Goal: Navigation & Orientation: Find specific page/section

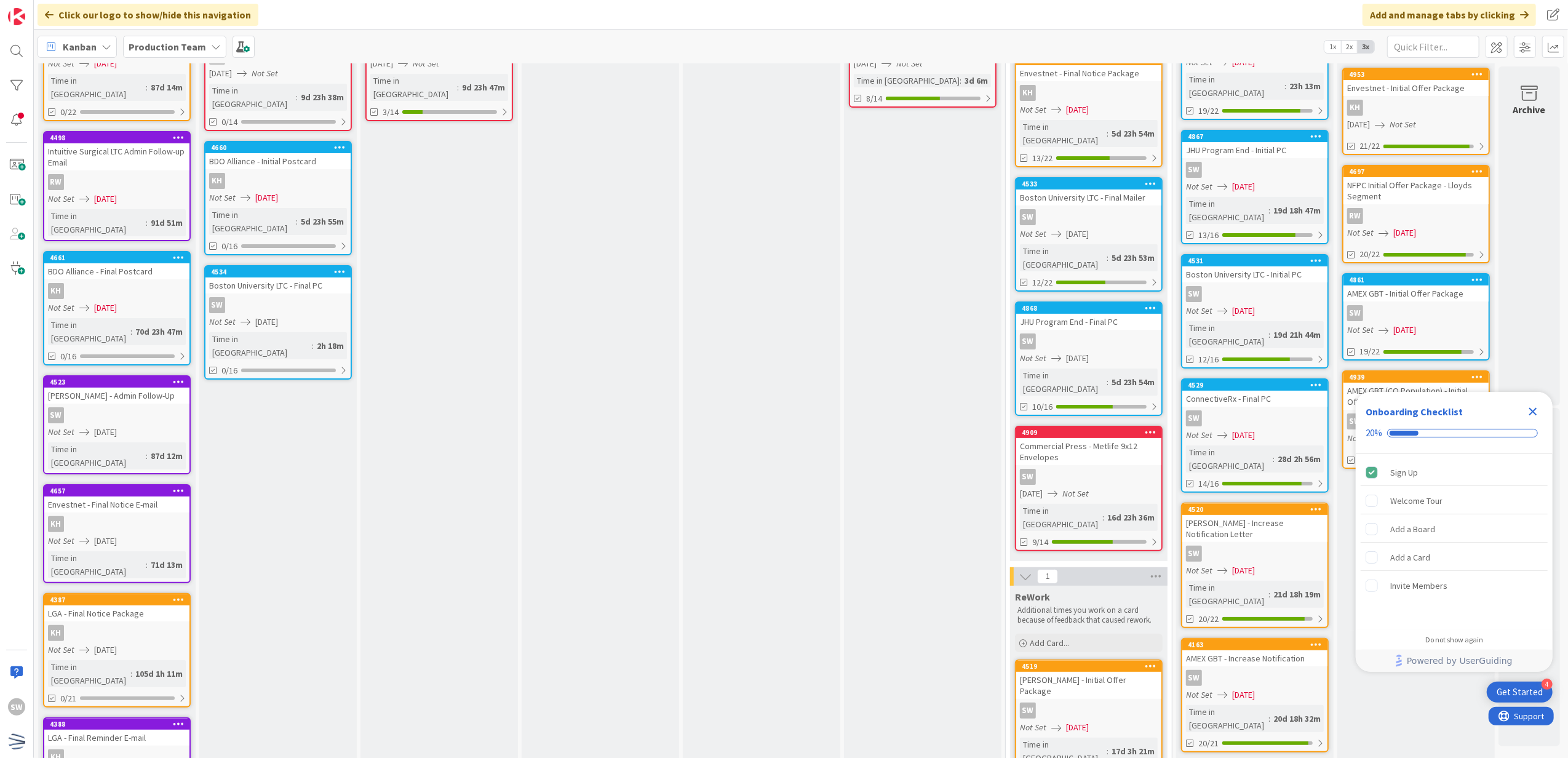
click at [1536, 416] on icon "Close Checklist" at bounding box center [1533, 412] width 15 height 15
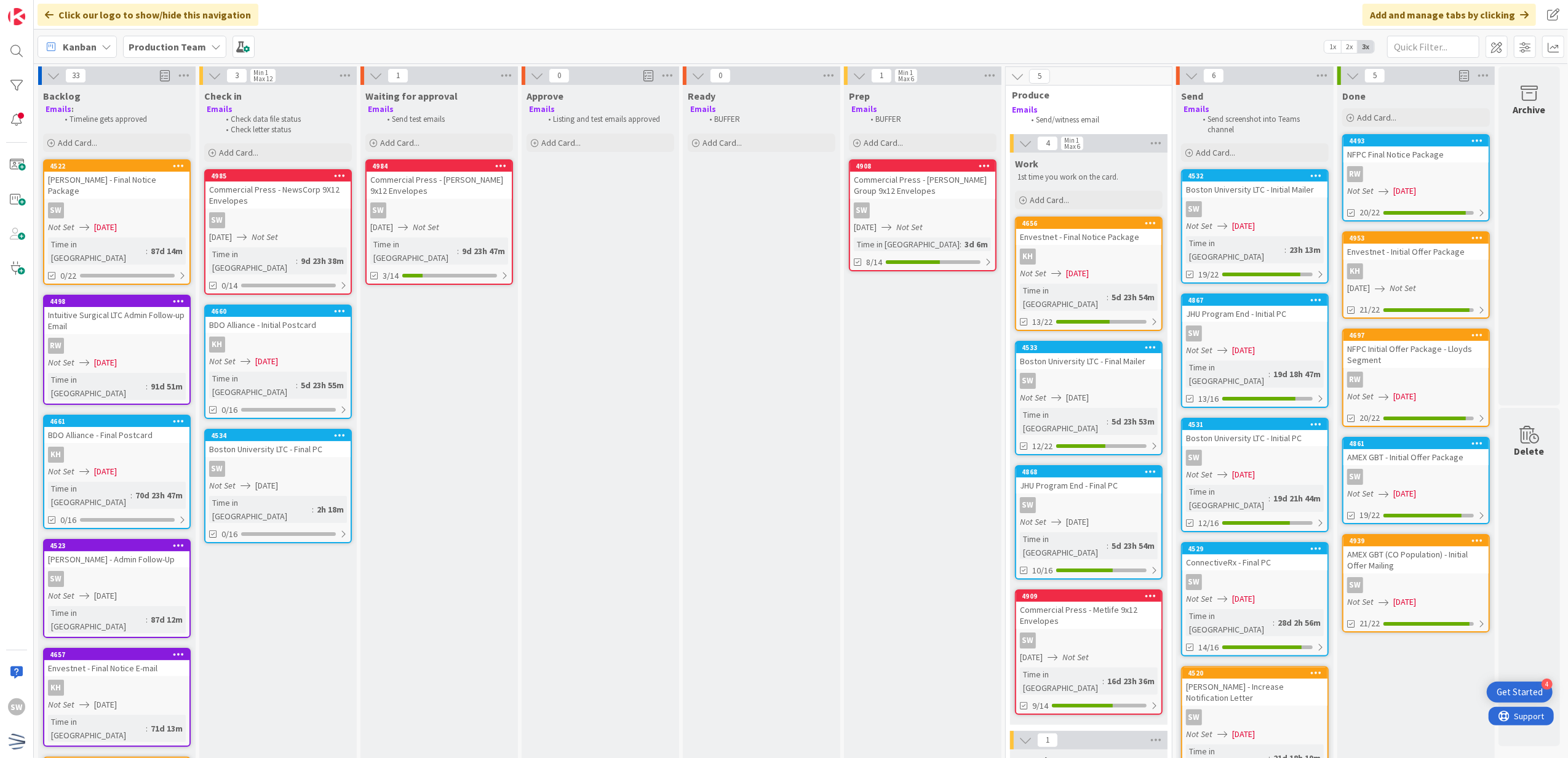
click at [1295, 468] on div "Not Set [DATE]" at bounding box center [1257, 475] width 142 height 13
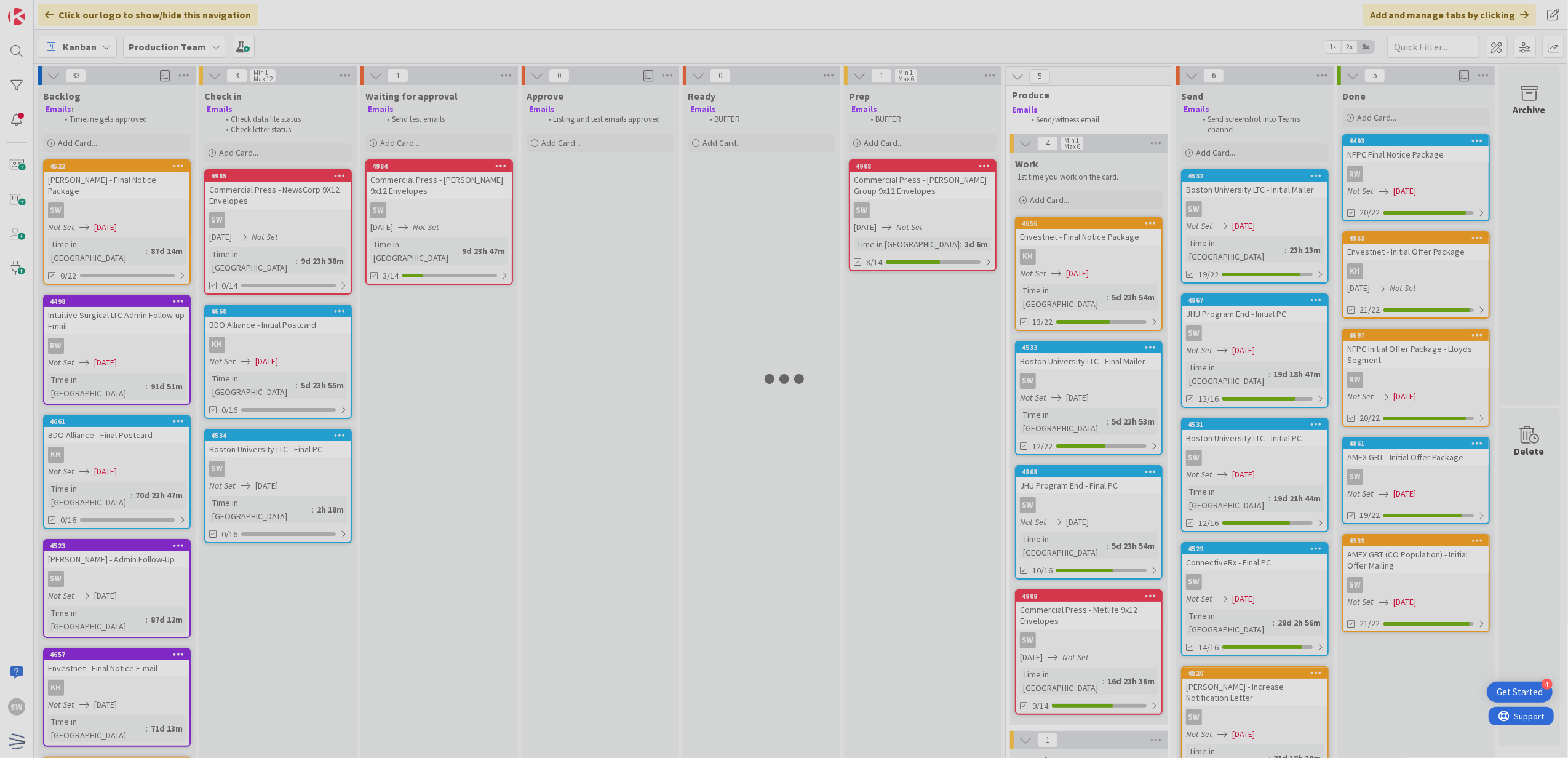
click at [1295, 451] on div at bounding box center [784, 379] width 1568 height 758
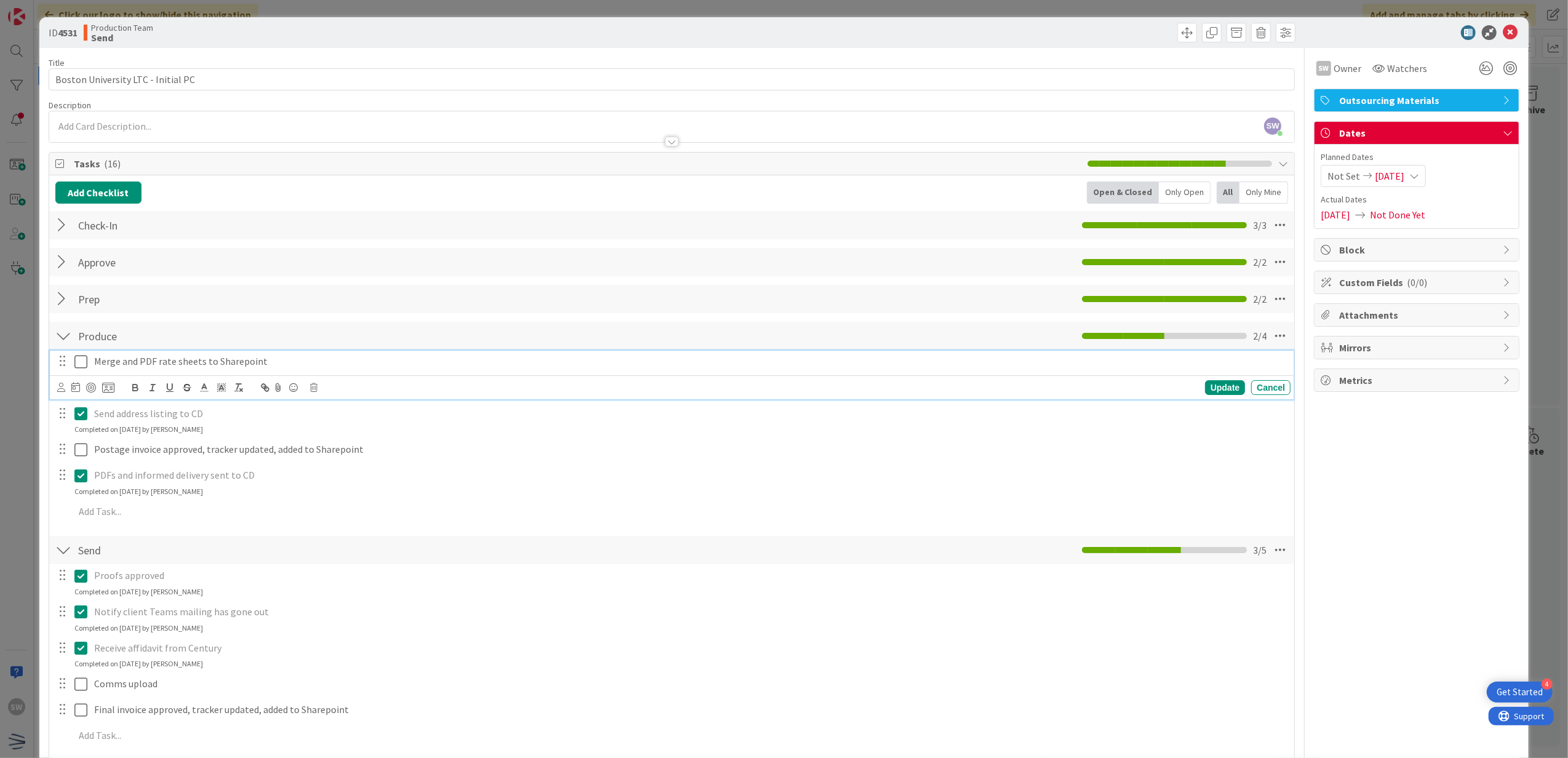
click at [84, 360] on icon at bounding box center [84, 362] width 18 height 15
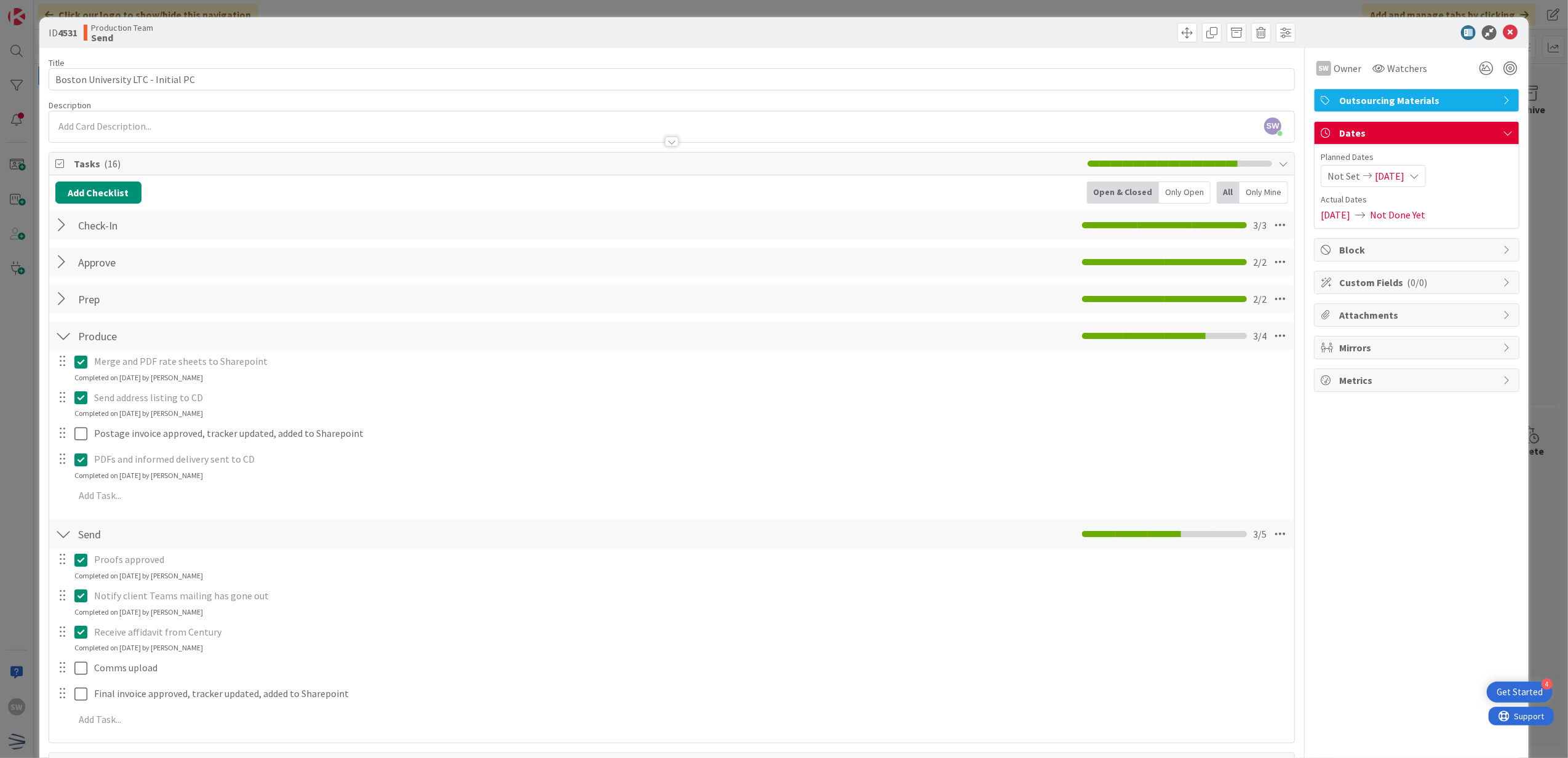
click at [80, 684] on div at bounding box center [72, 693] width 34 height 22
click at [80, 675] on icon at bounding box center [84, 668] width 18 height 15
click at [1503, 33] on icon at bounding box center [1510, 32] width 15 height 15
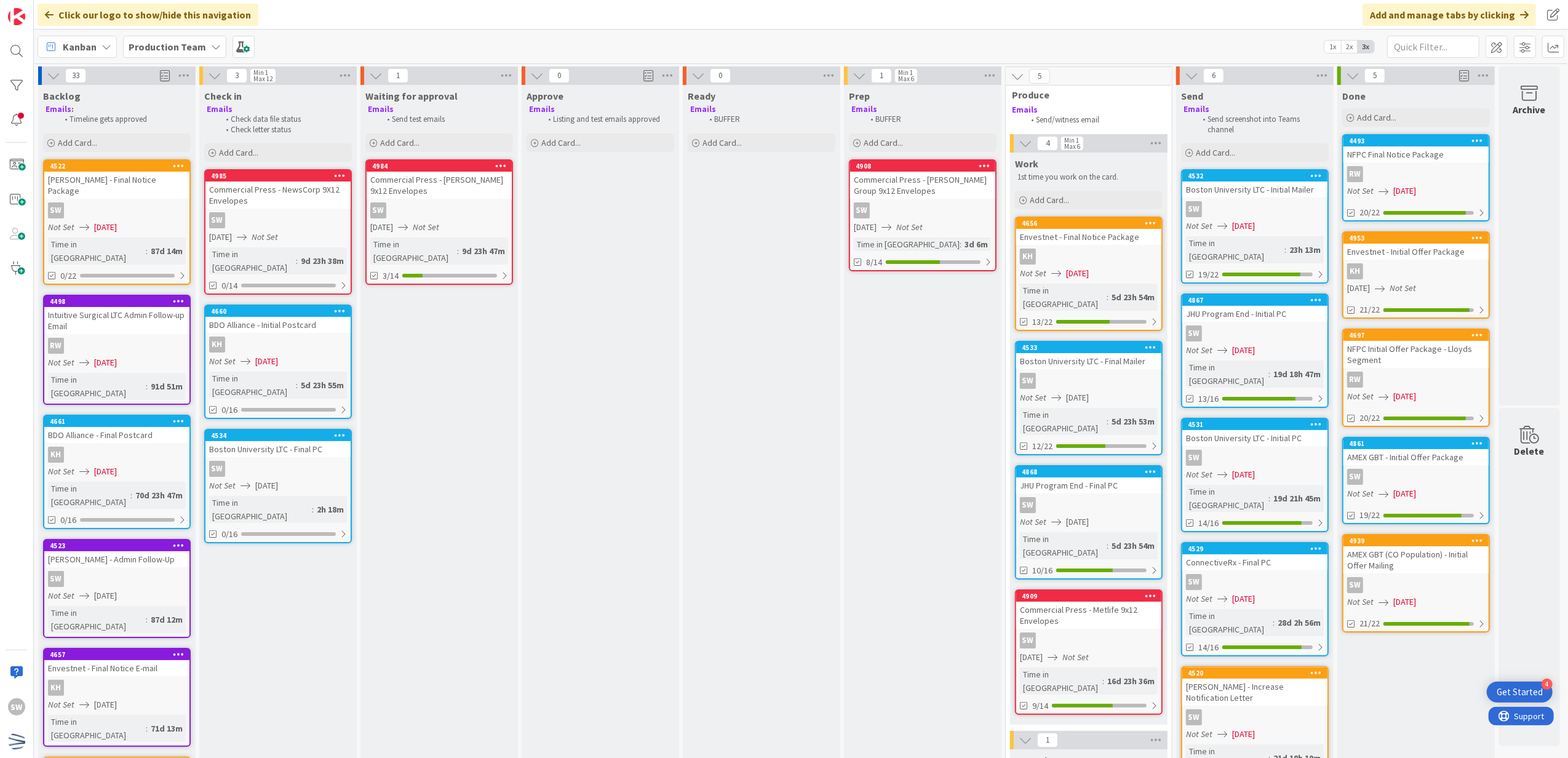
click at [1258, 202] on div "SW" at bounding box center [1255, 209] width 145 height 16
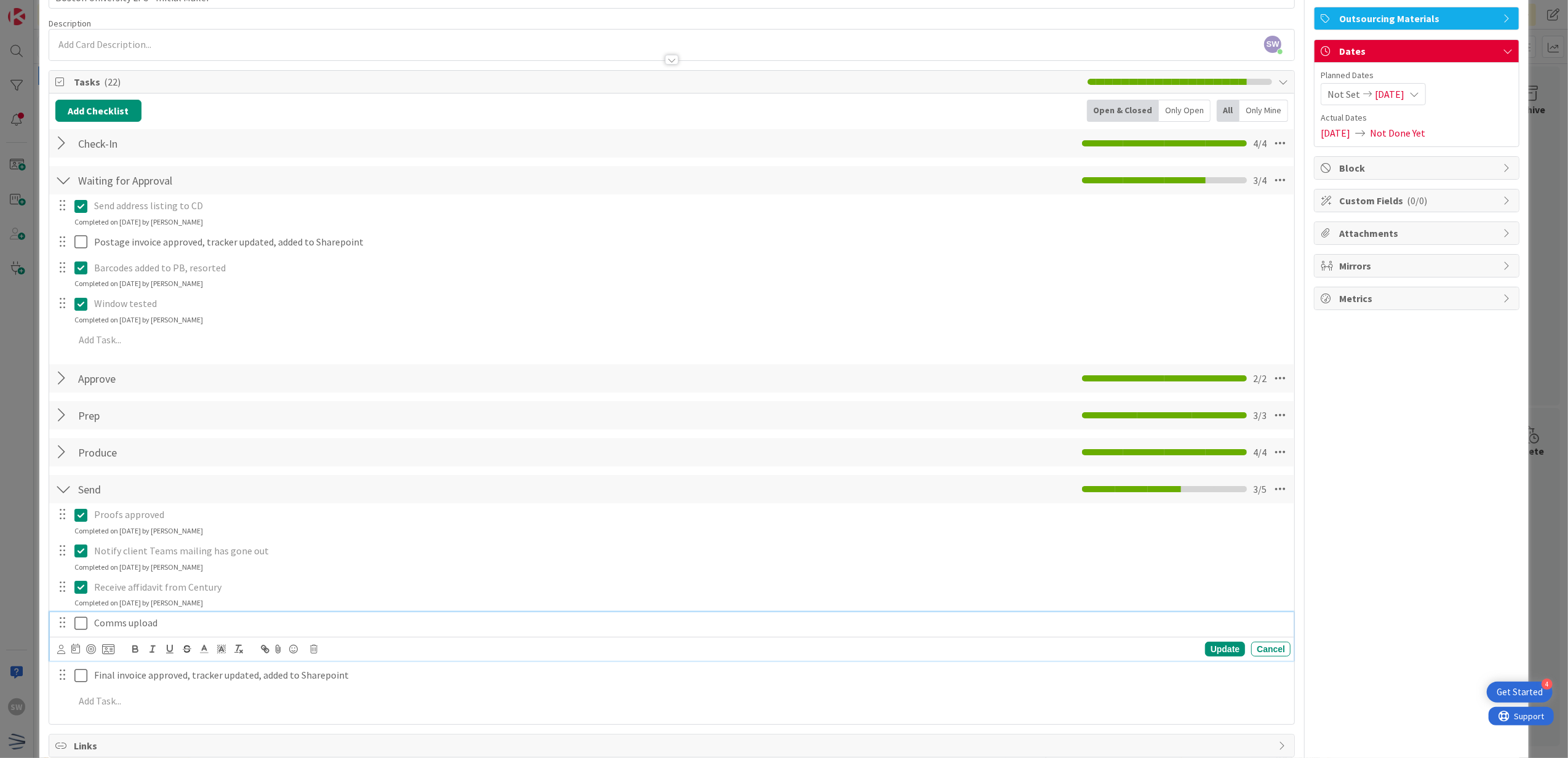
click at [82, 629] on icon at bounding box center [84, 623] width 18 height 15
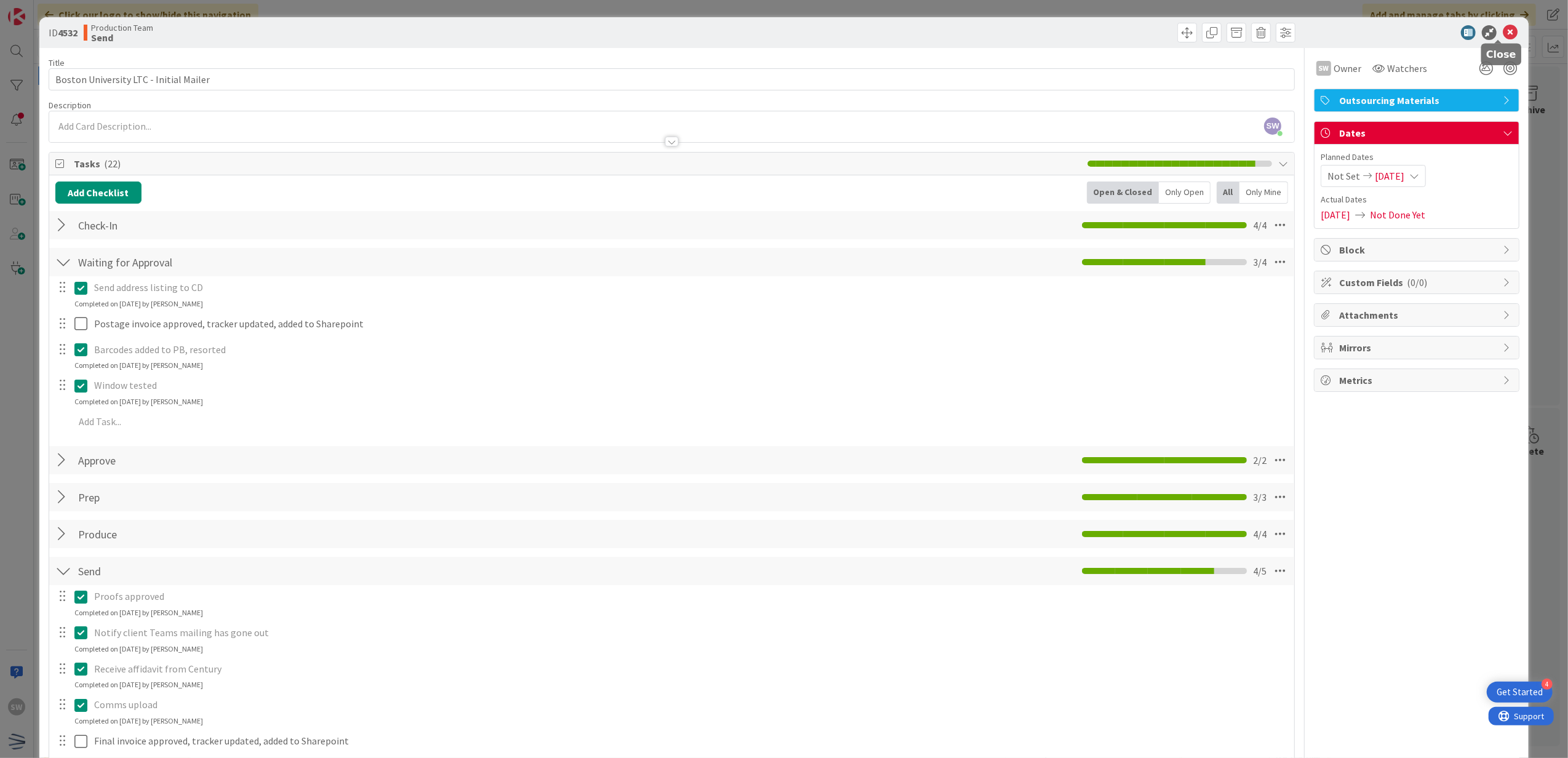
click at [1503, 32] on icon at bounding box center [1510, 32] width 15 height 15
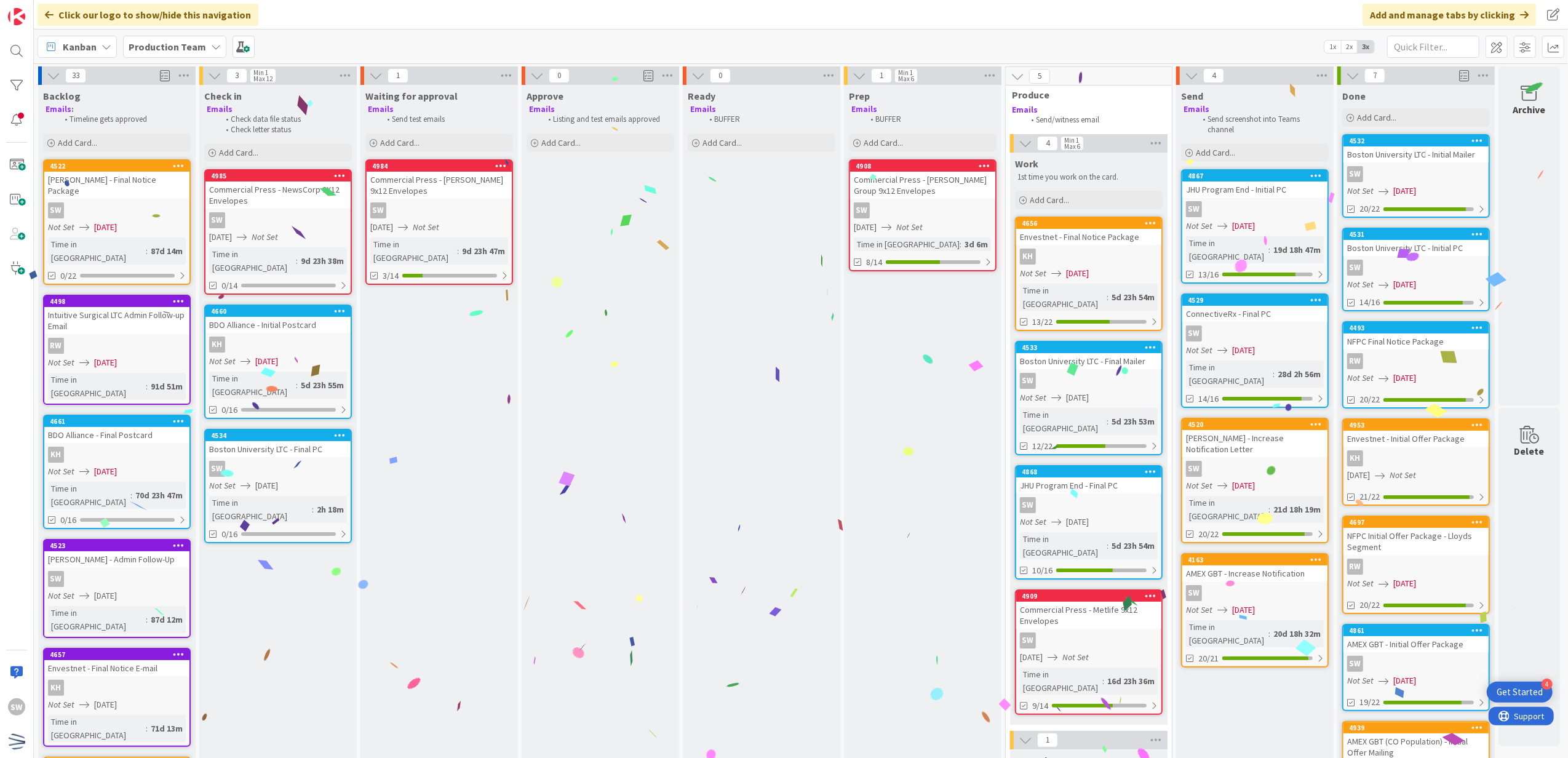
click at [1288, 222] on div "Not Set [DATE]" at bounding box center [1257, 226] width 142 height 13
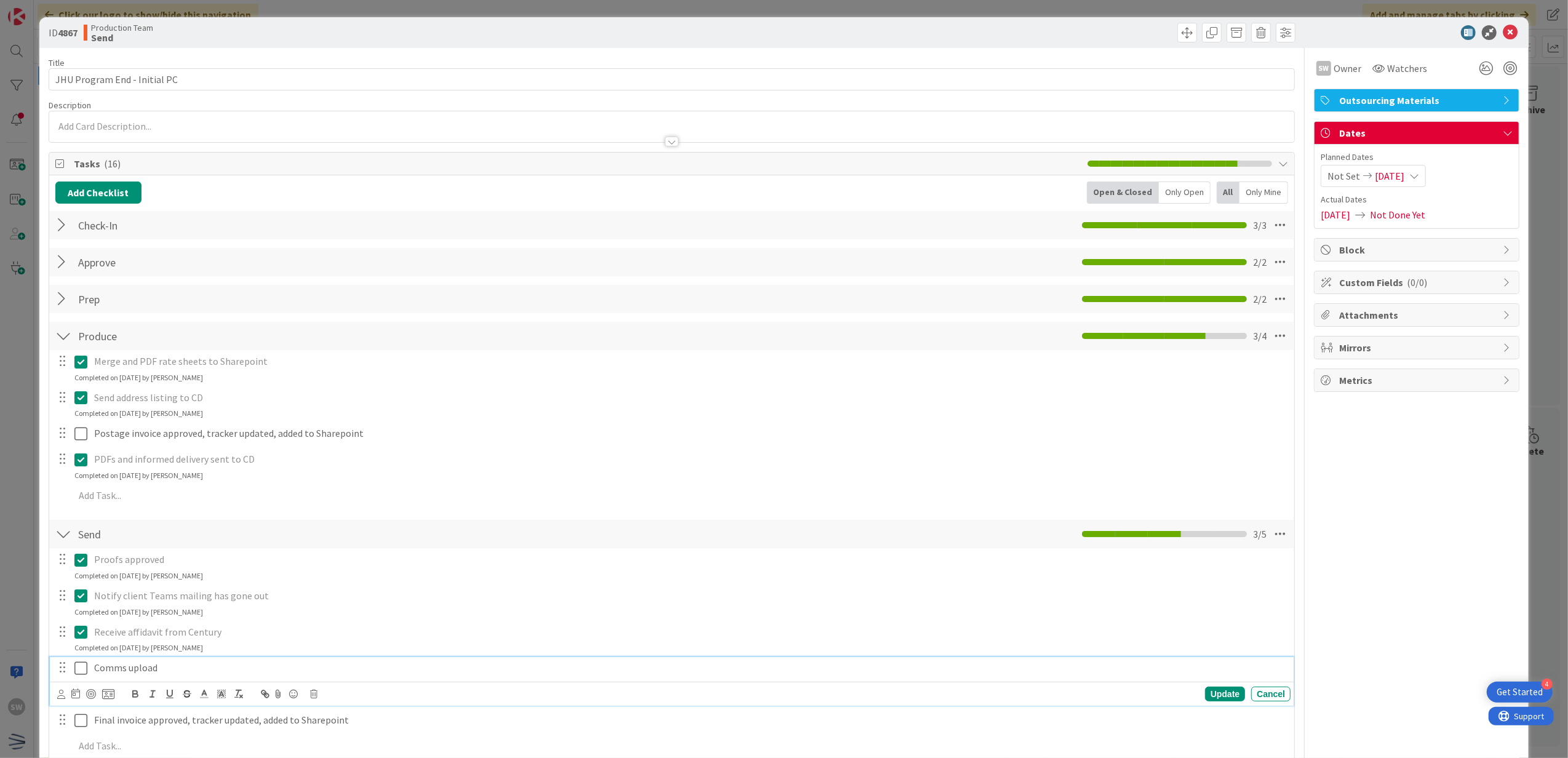
click at [80, 668] on icon at bounding box center [84, 668] width 18 height 15
click at [1503, 26] on icon at bounding box center [1510, 32] width 15 height 15
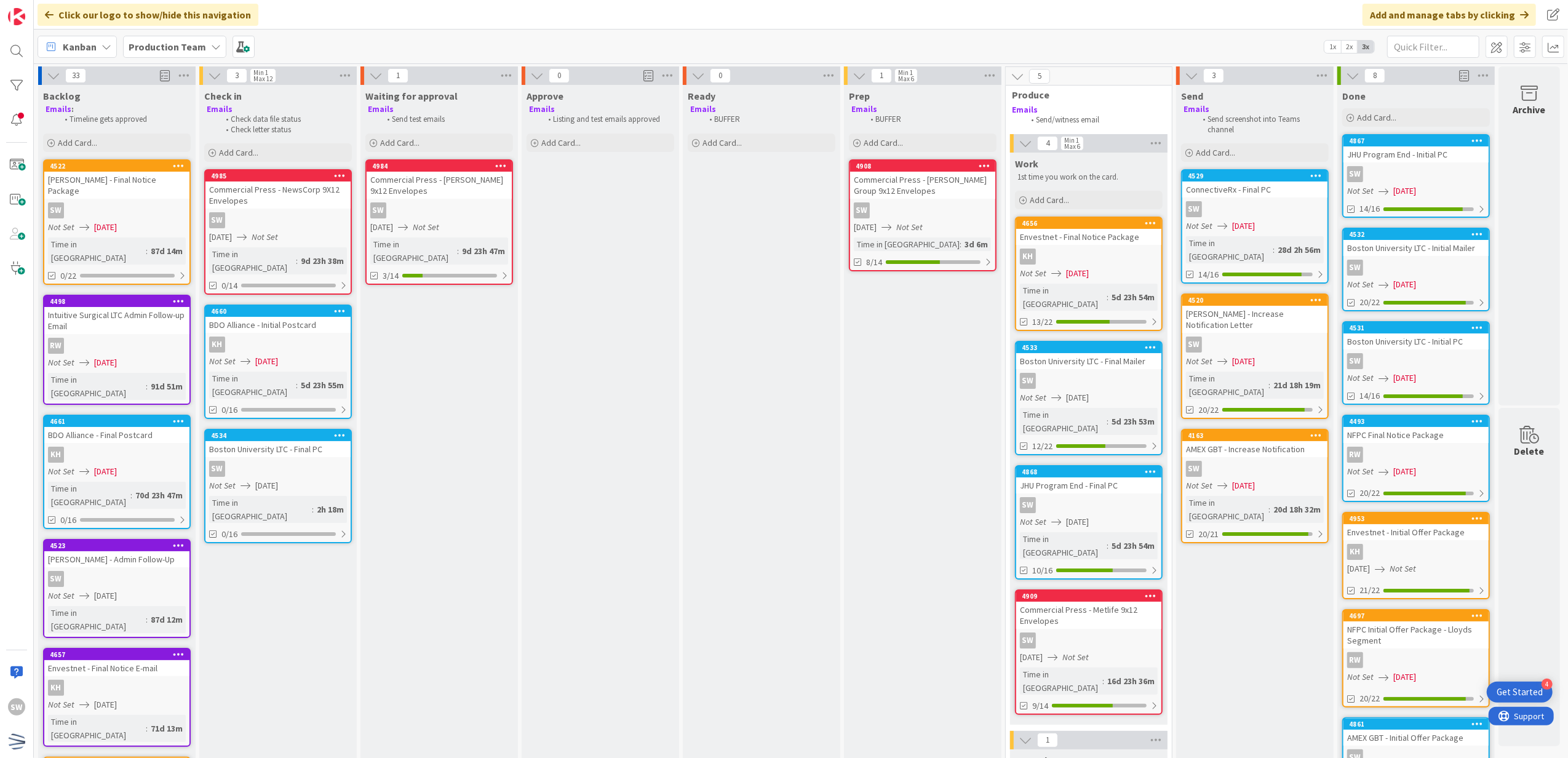
click at [1281, 207] on div "SW" at bounding box center [1255, 209] width 145 height 16
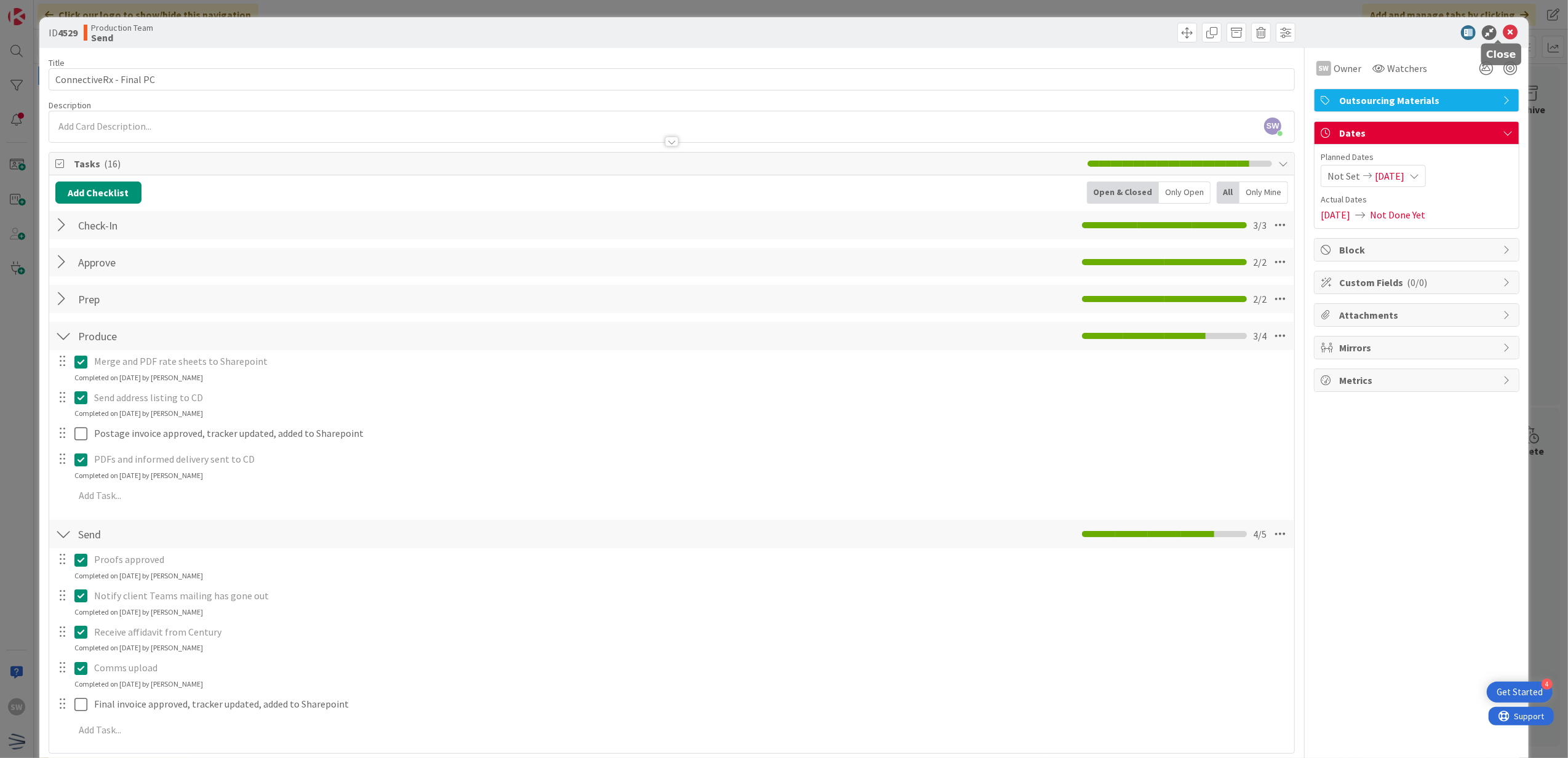
click at [1503, 30] on icon at bounding box center [1510, 32] width 15 height 15
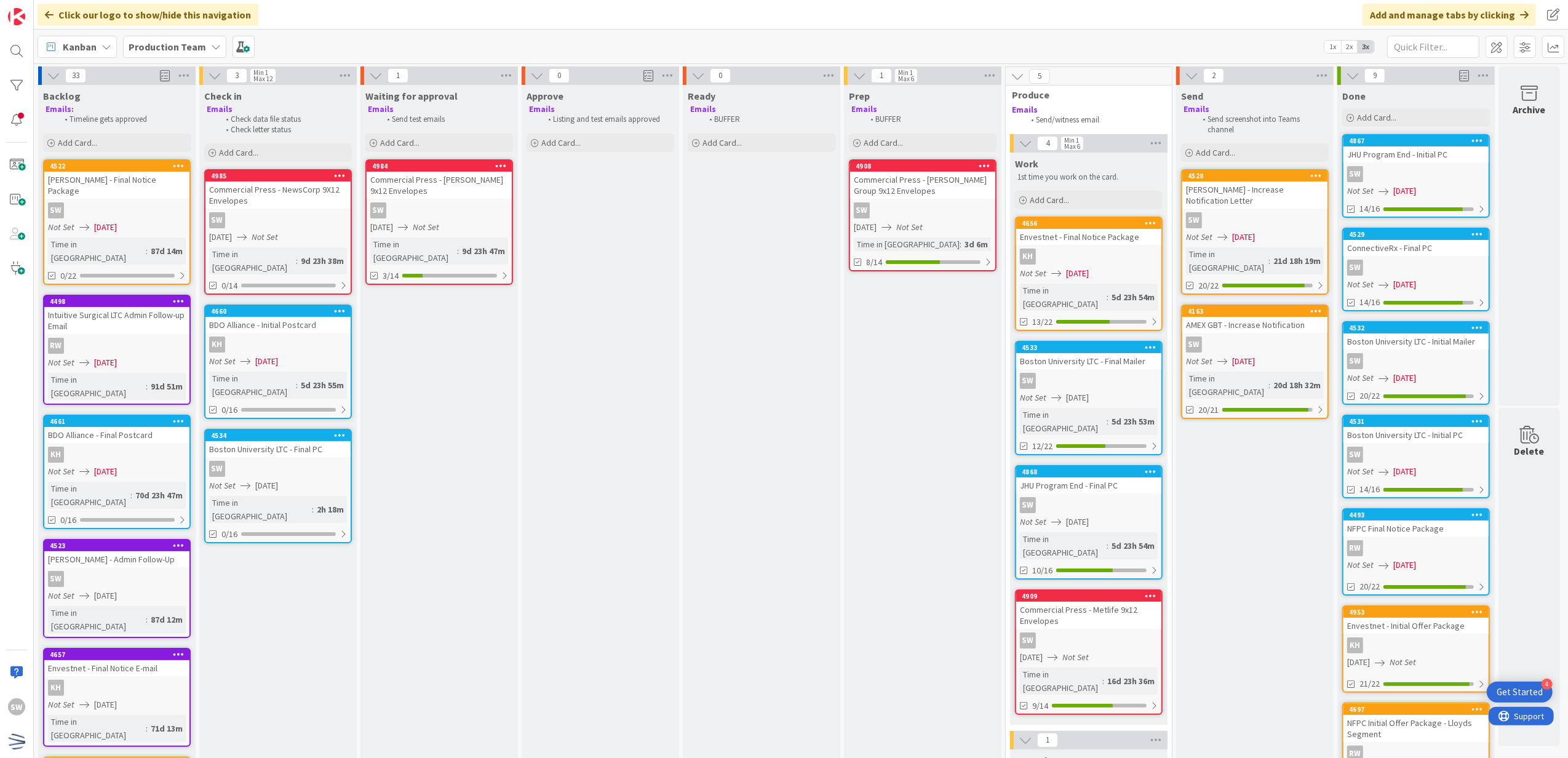
click at [1052, 251] on div "KH" at bounding box center [1089, 257] width 145 height 16
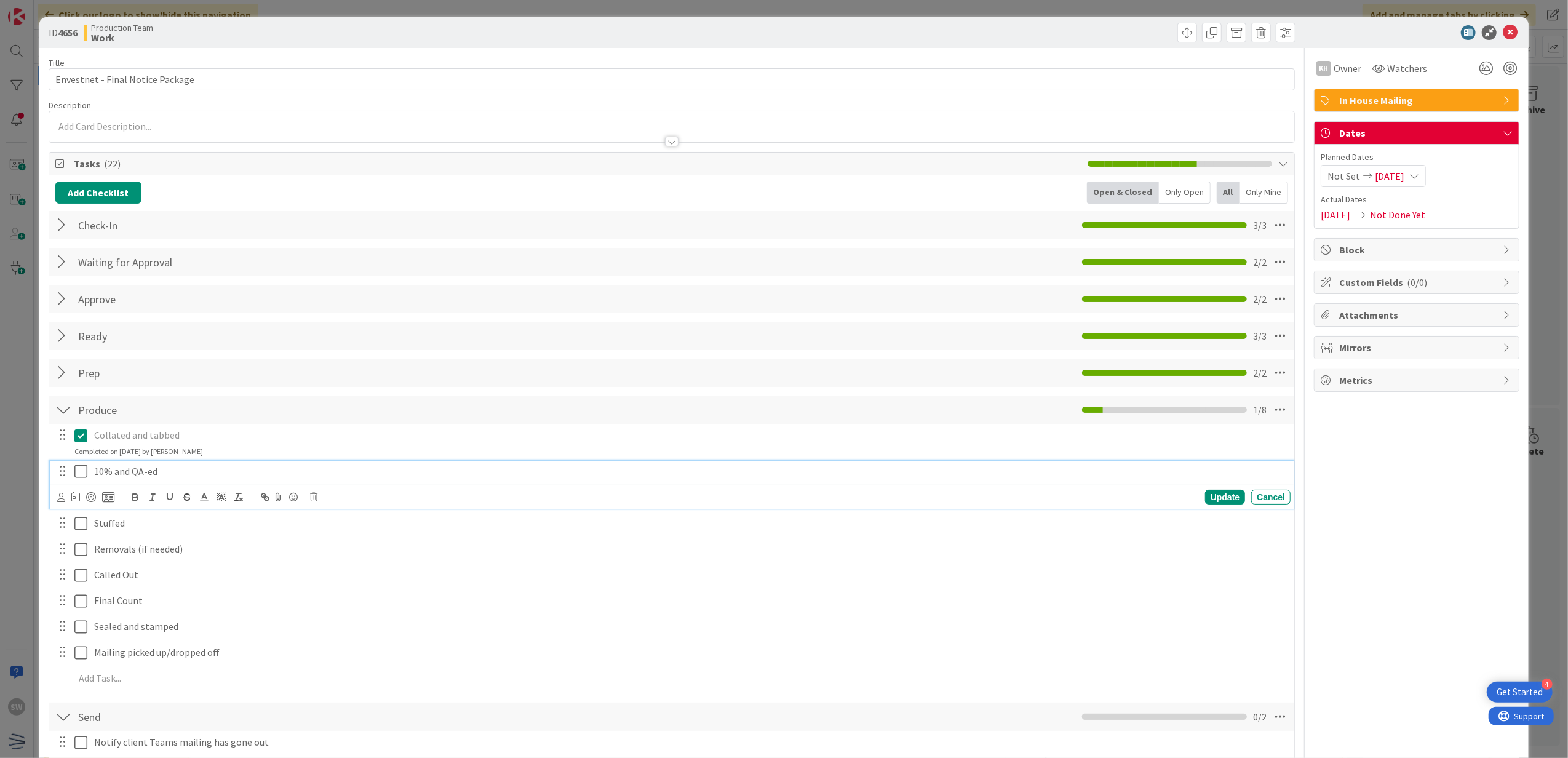
click at [77, 471] on icon at bounding box center [84, 471] width 18 height 15
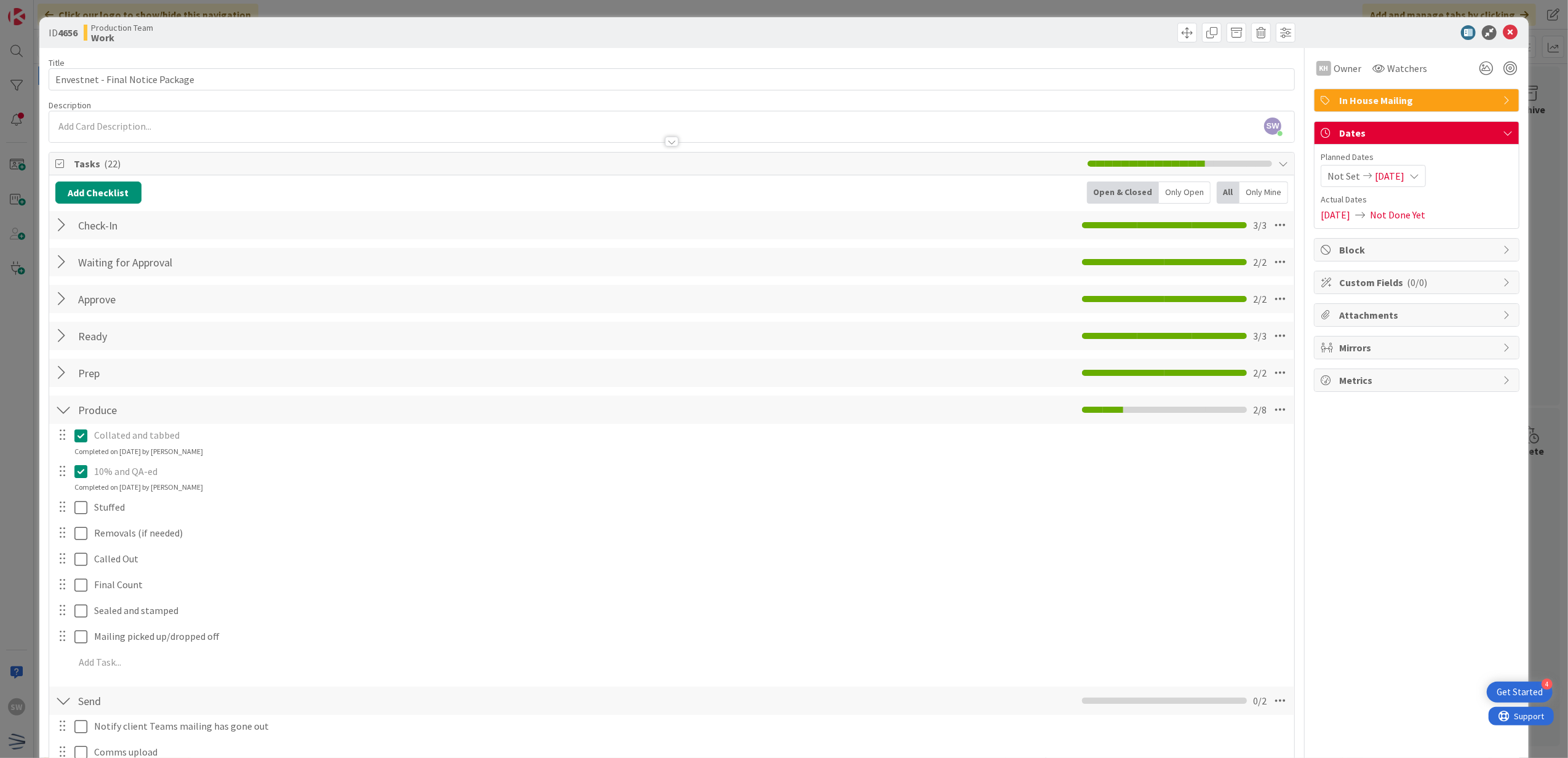
click at [73, 507] on div at bounding box center [72, 507] width 34 height 22
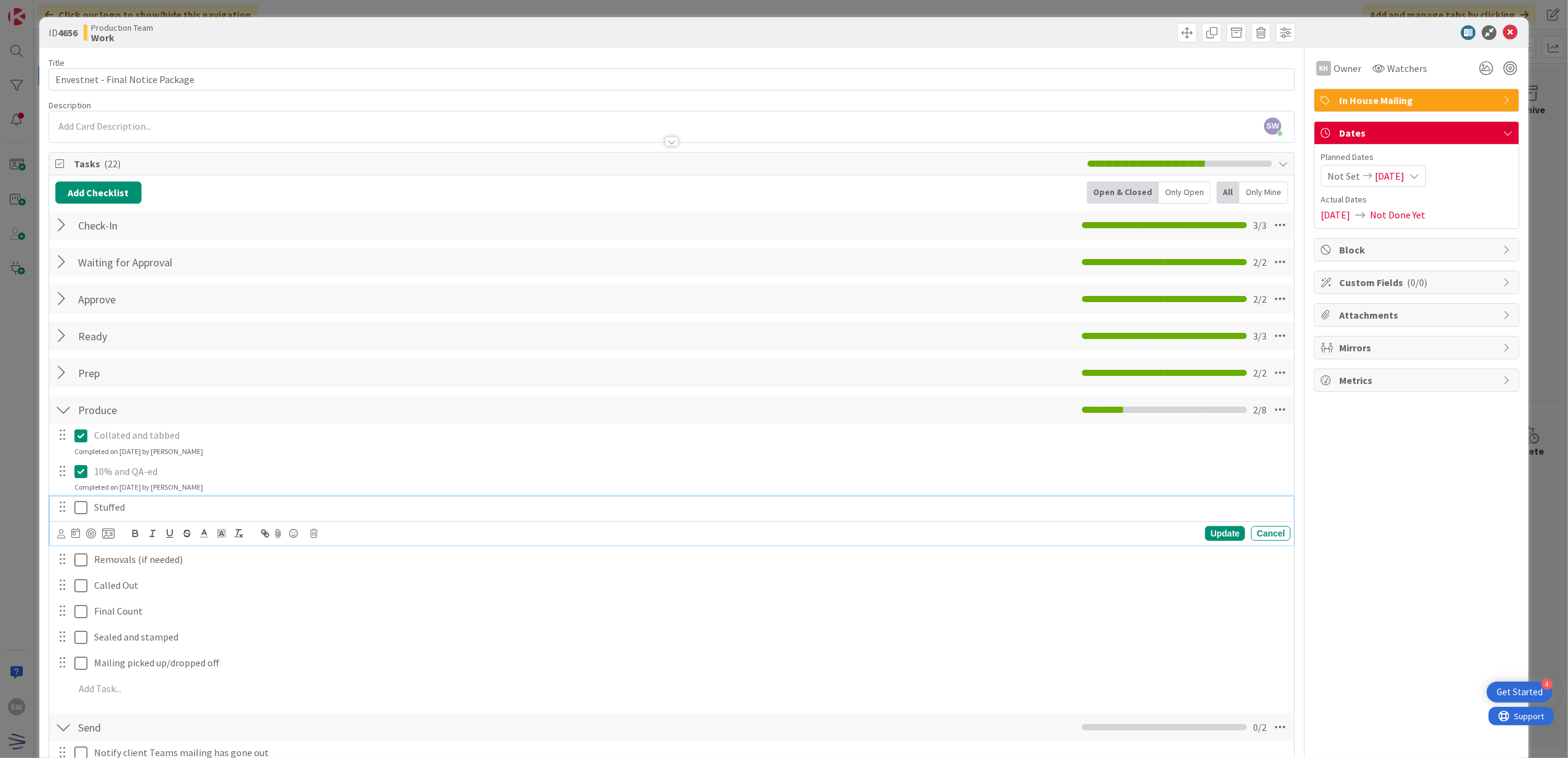
click at [89, 505] on div "Stuffed" at bounding box center [689, 507] width 1201 height 22
click at [78, 510] on icon at bounding box center [84, 507] width 18 height 15
click at [85, 539] on icon at bounding box center [84, 544] width 18 height 15
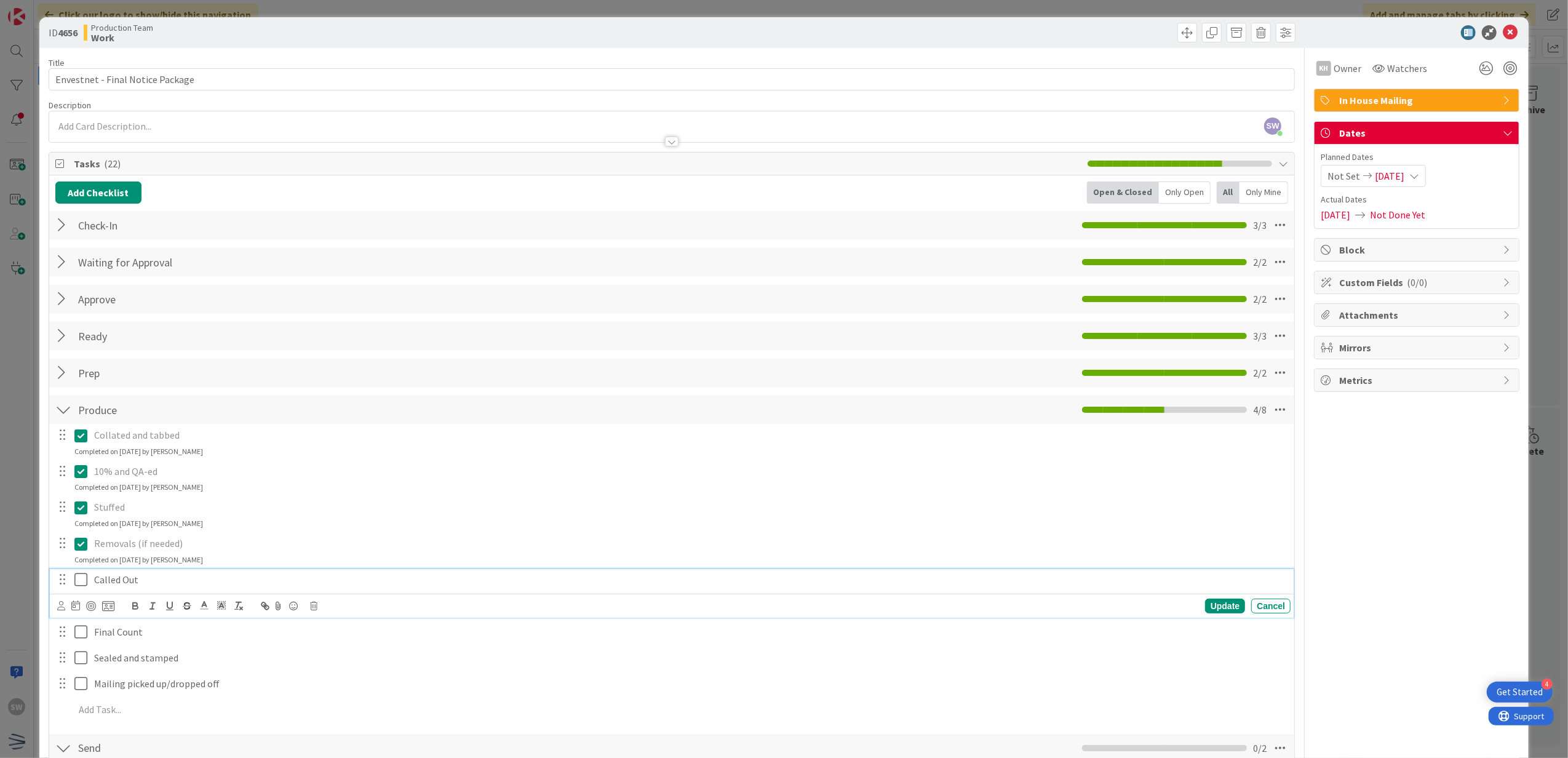
click at [78, 573] on icon at bounding box center [84, 579] width 18 height 15
click at [77, 611] on icon at bounding box center [84, 616] width 18 height 15
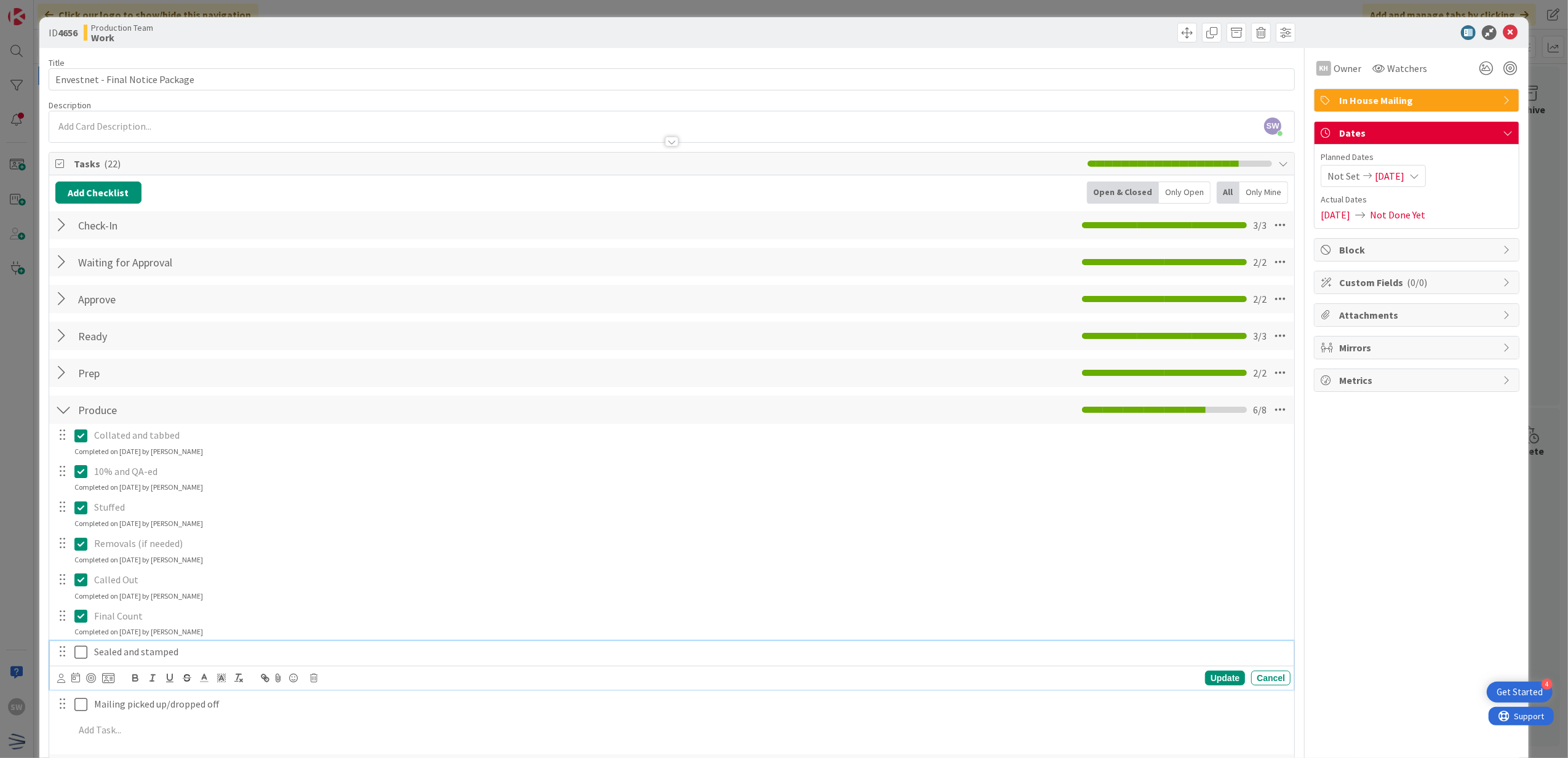
click at [84, 656] on icon at bounding box center [84, 652] width 18 height 15
click at [84, 681] on button at bounding box center [82, 689] width 15 height 20
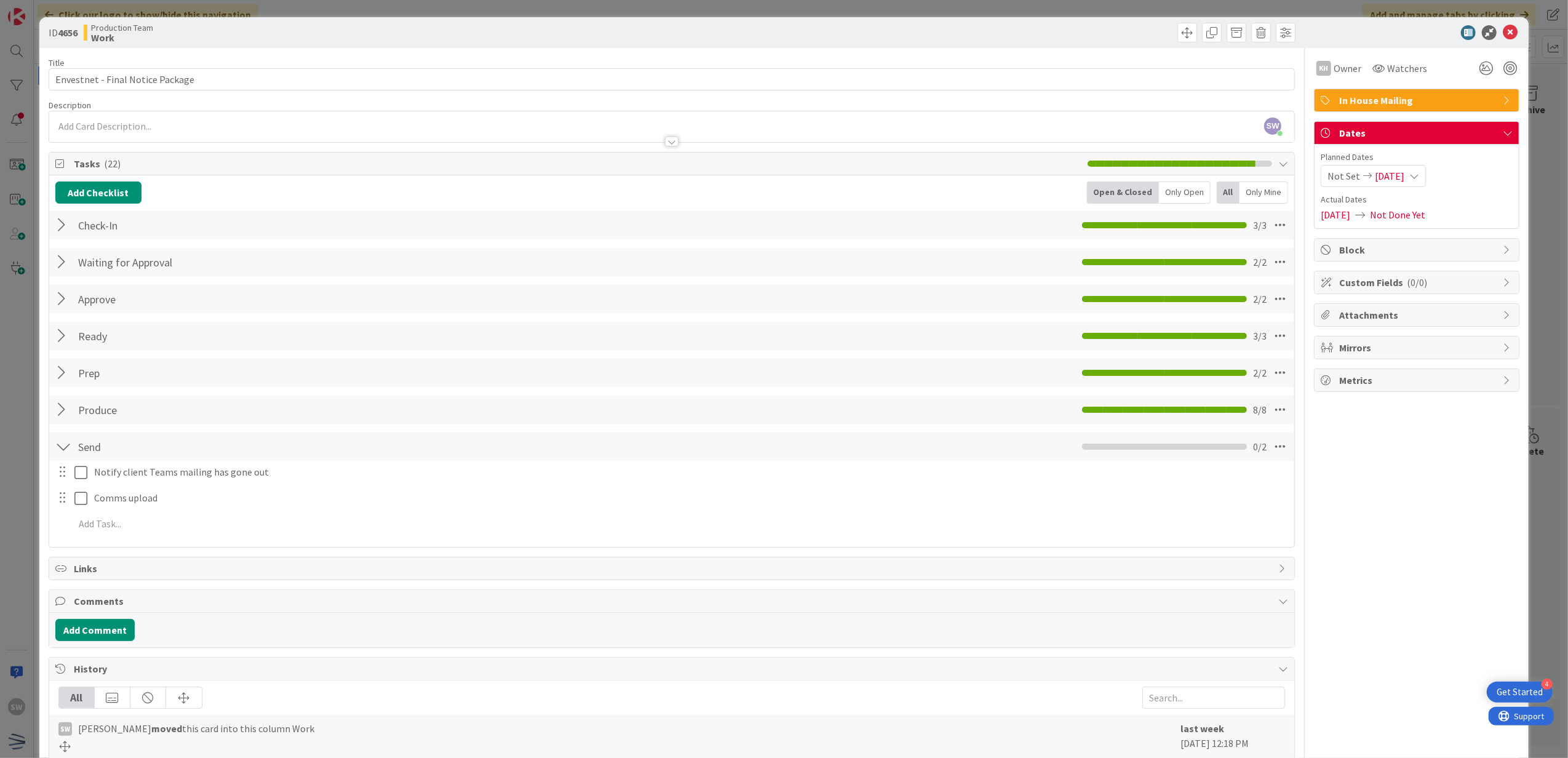
scroll to position [164, 0]
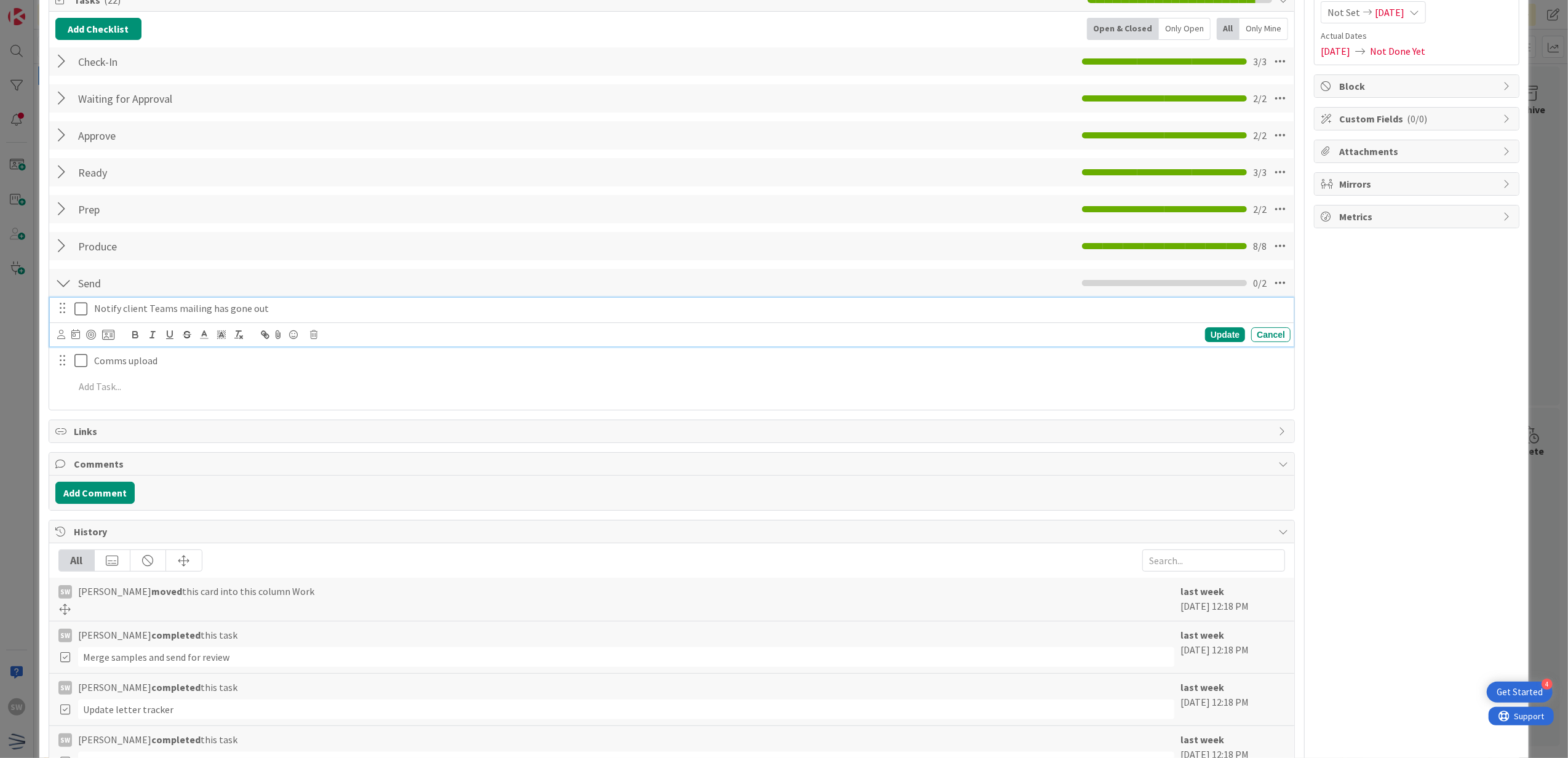
click at [80, 304] on icon at bounding box center [84, 309] width 18 height 15
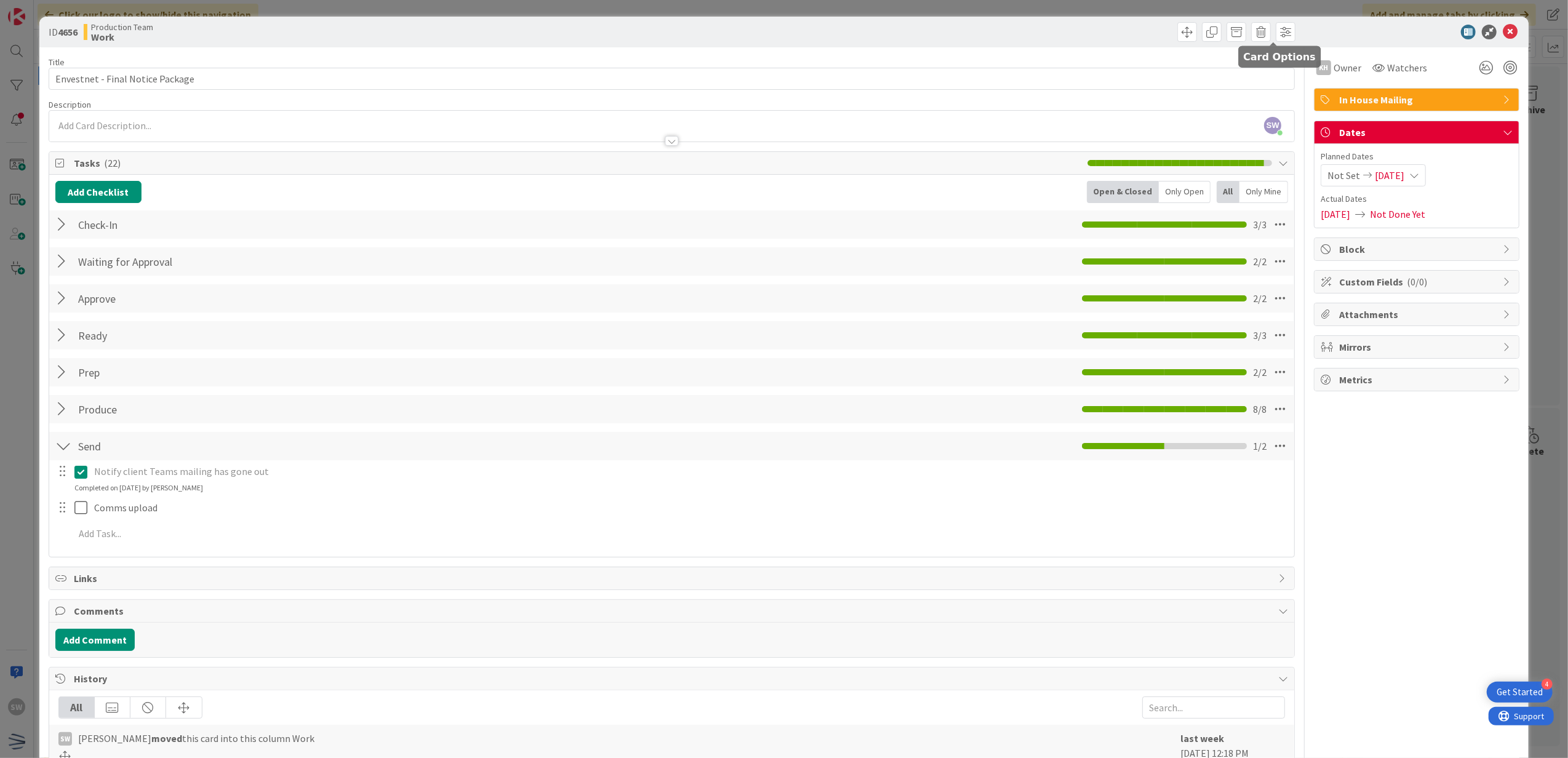
scroll to position [0, 0]
click at [1503, 37] on icon at bounding box center [1510, 32] width 15 height 15
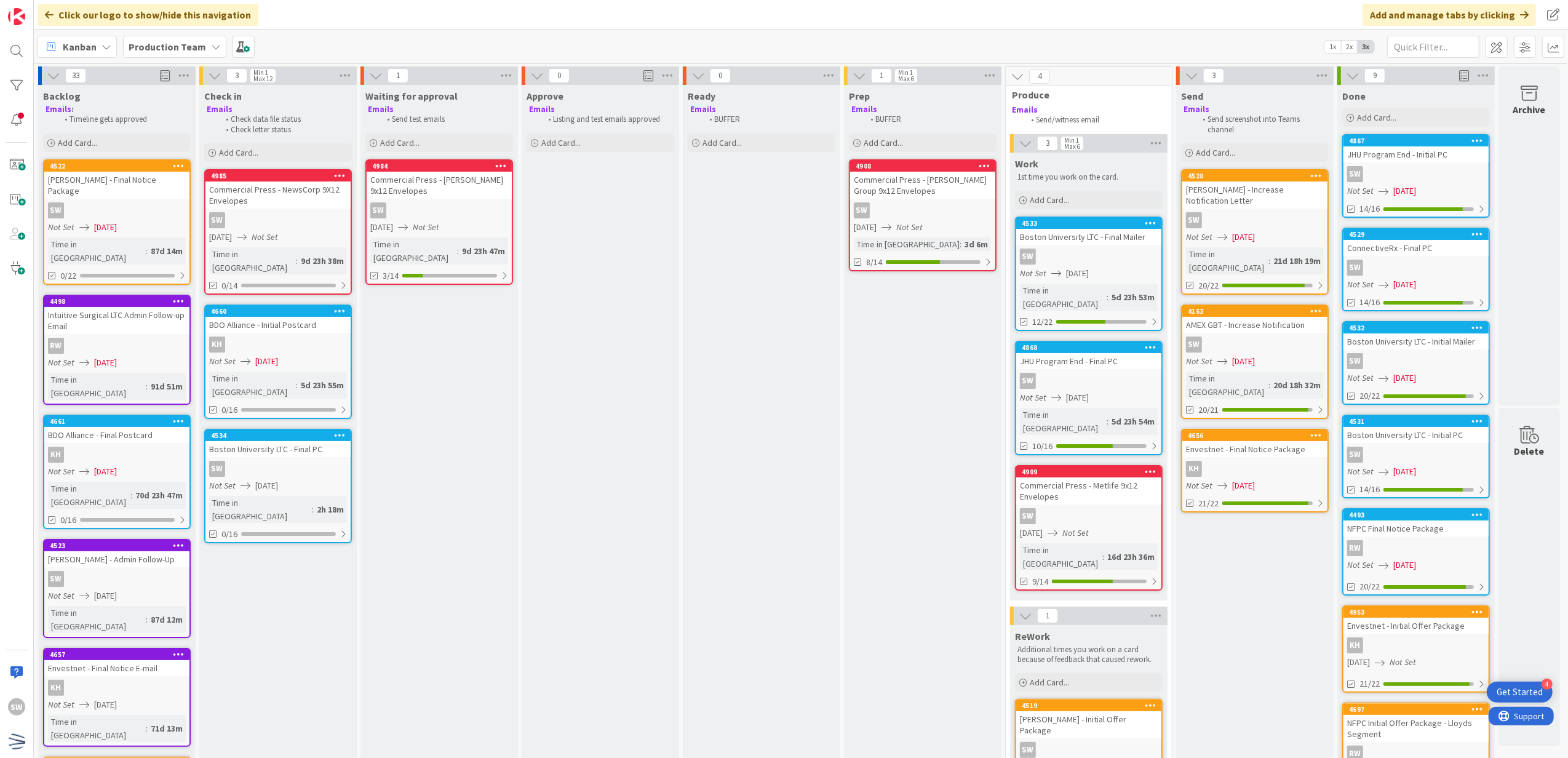
click at [1133, 277] on div "Not Set [DATE]" at bounding box center [1090, 274] width 142 height 13
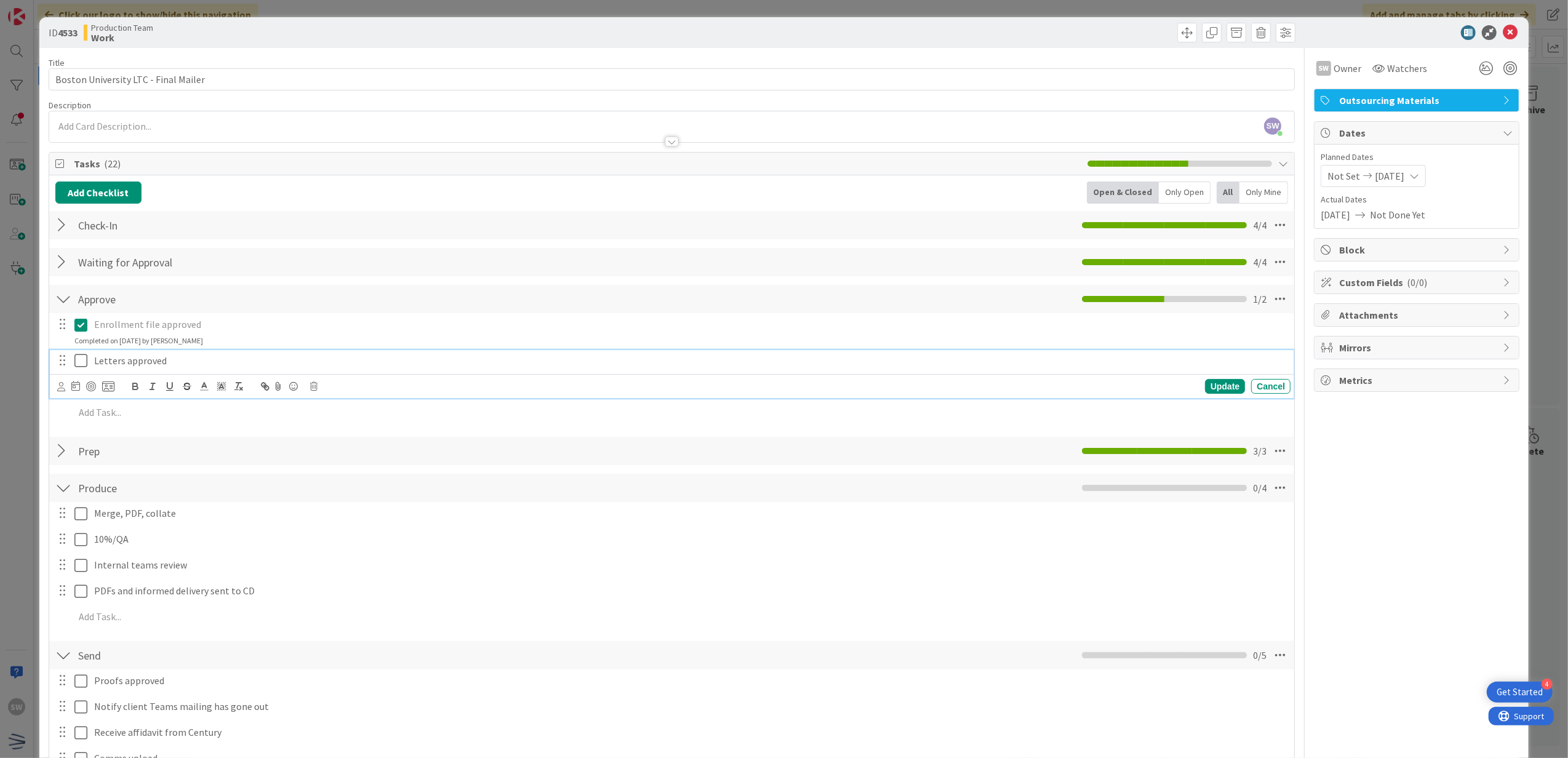
click at [80, 360] on icon at bounding box center [84, 360] width 18 height 15
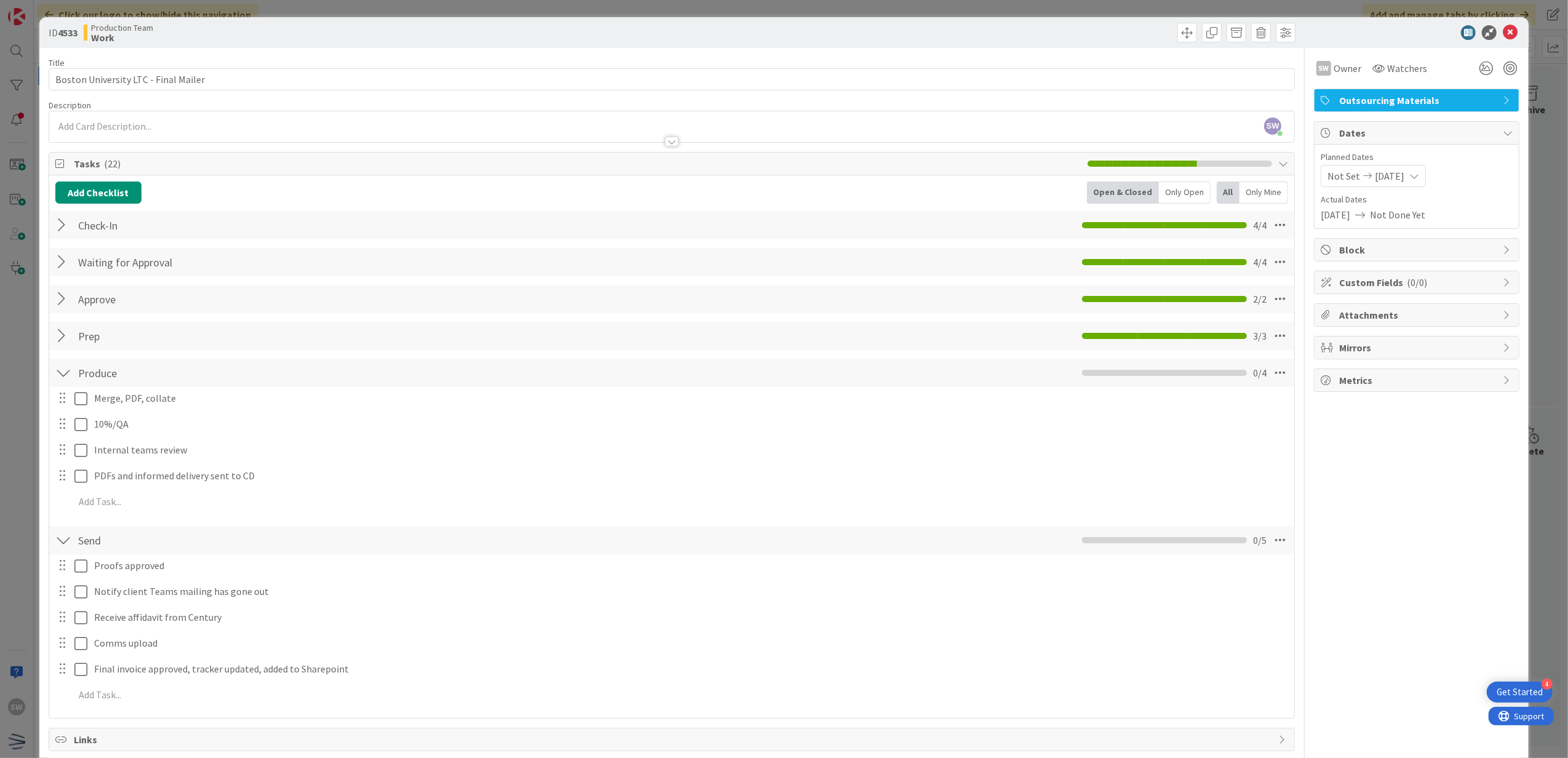
click at [84, 412] on div "Merge, PDF, collate Update Cancel 10%/QA Update Cancel Internal teams review Up…" at bounding box center [672, 453] width 1234 height 131
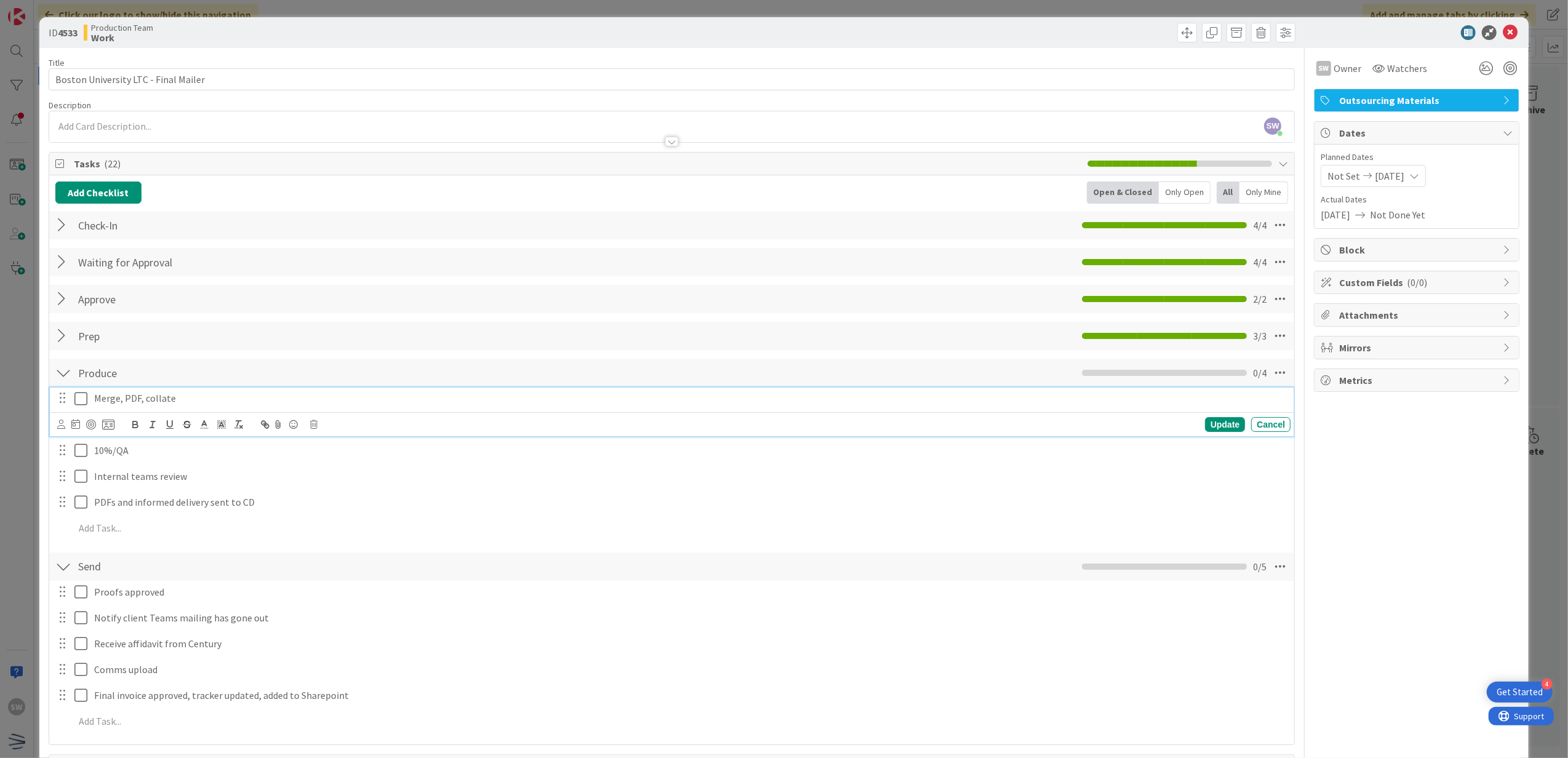
click at [82, 405] on icon at bounding box center [84, 398] width 18 height 15
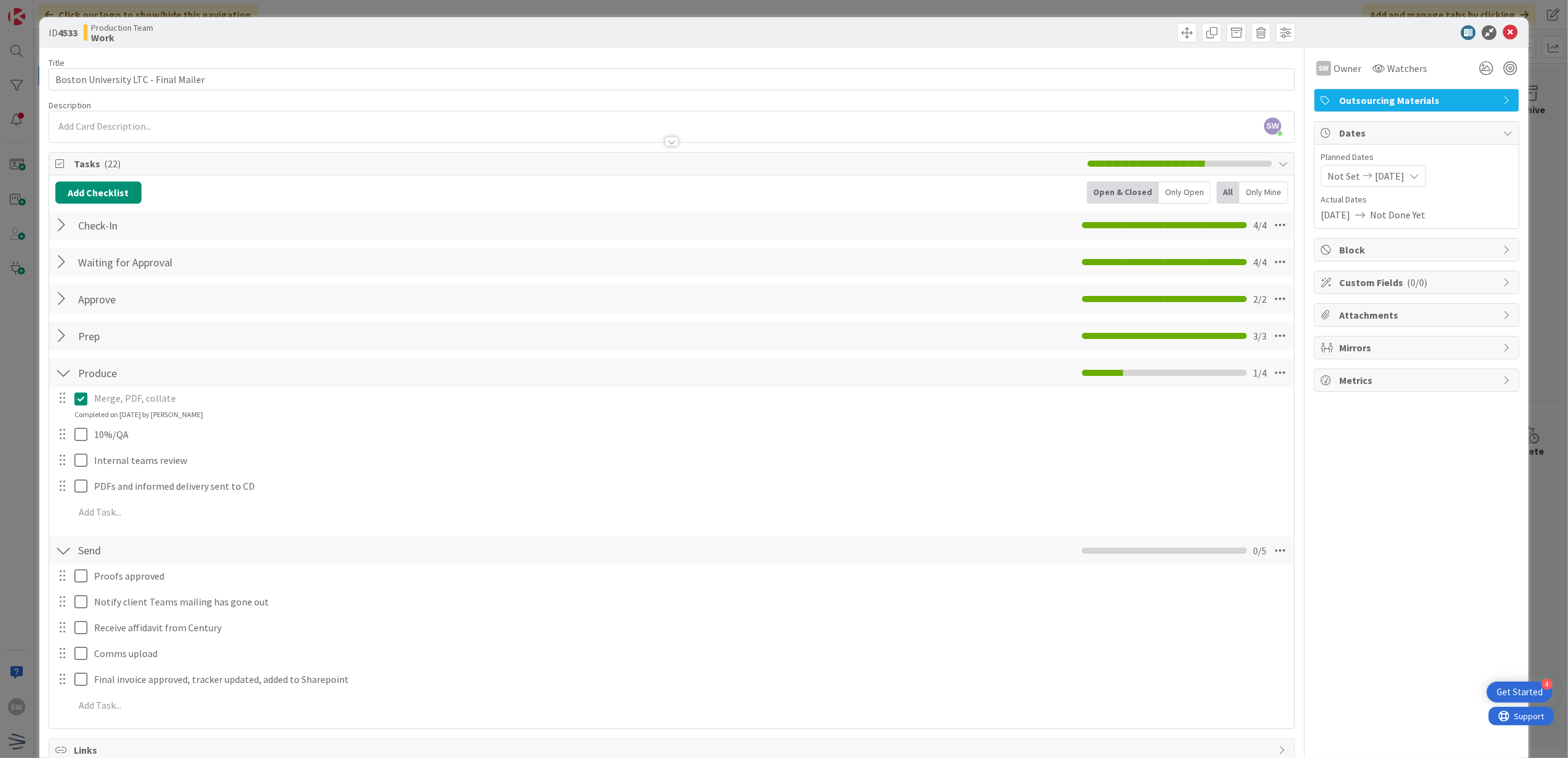
click at [73, 436] on div at bounding box center [72, 435] width 34 height 22
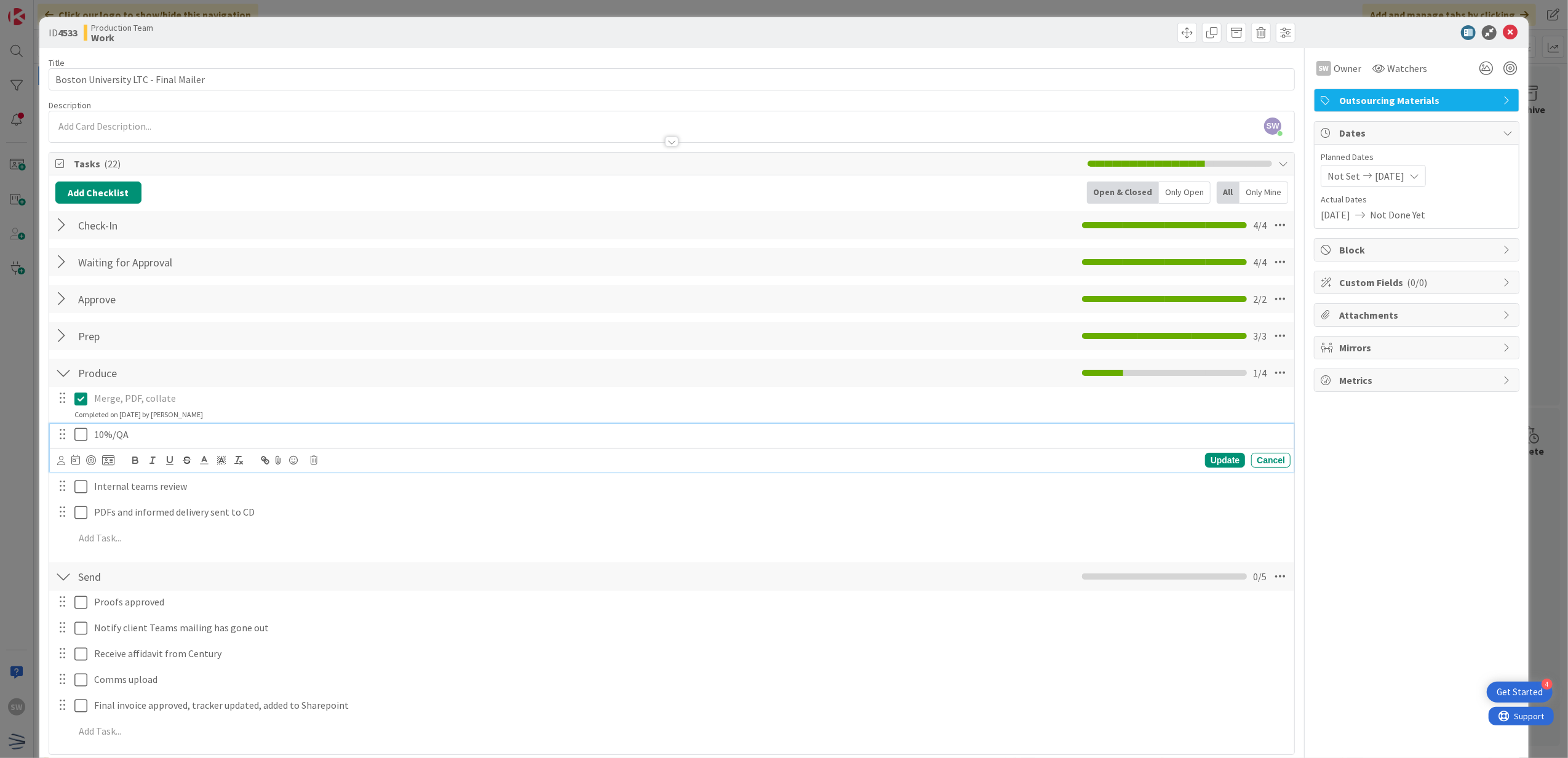
click at [84, 438] on icon at bounding box center [84, 434] width 18 height 15
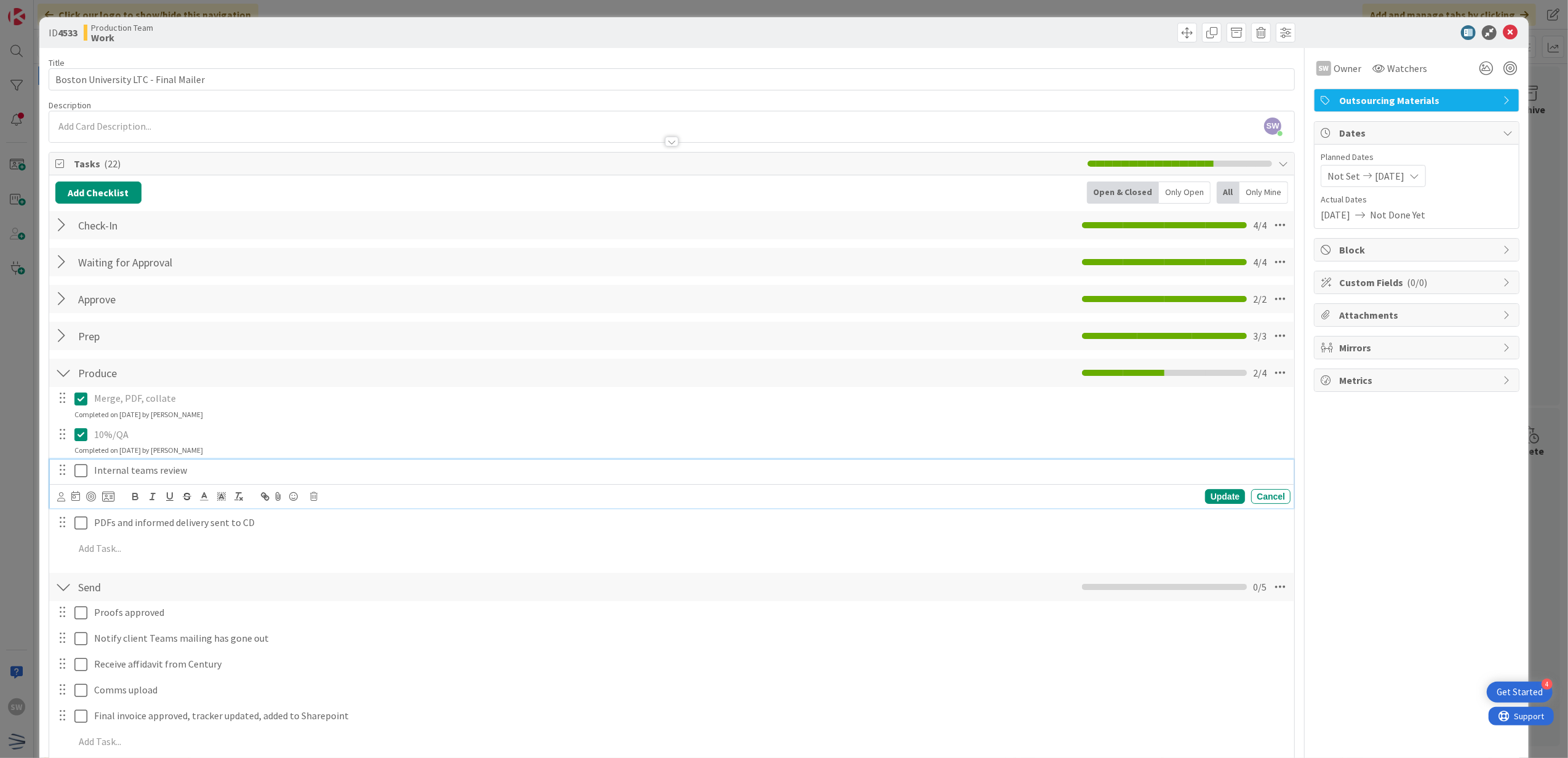
click at [86, 466] on icon at bounding box center [84, 470] width 18 height 15
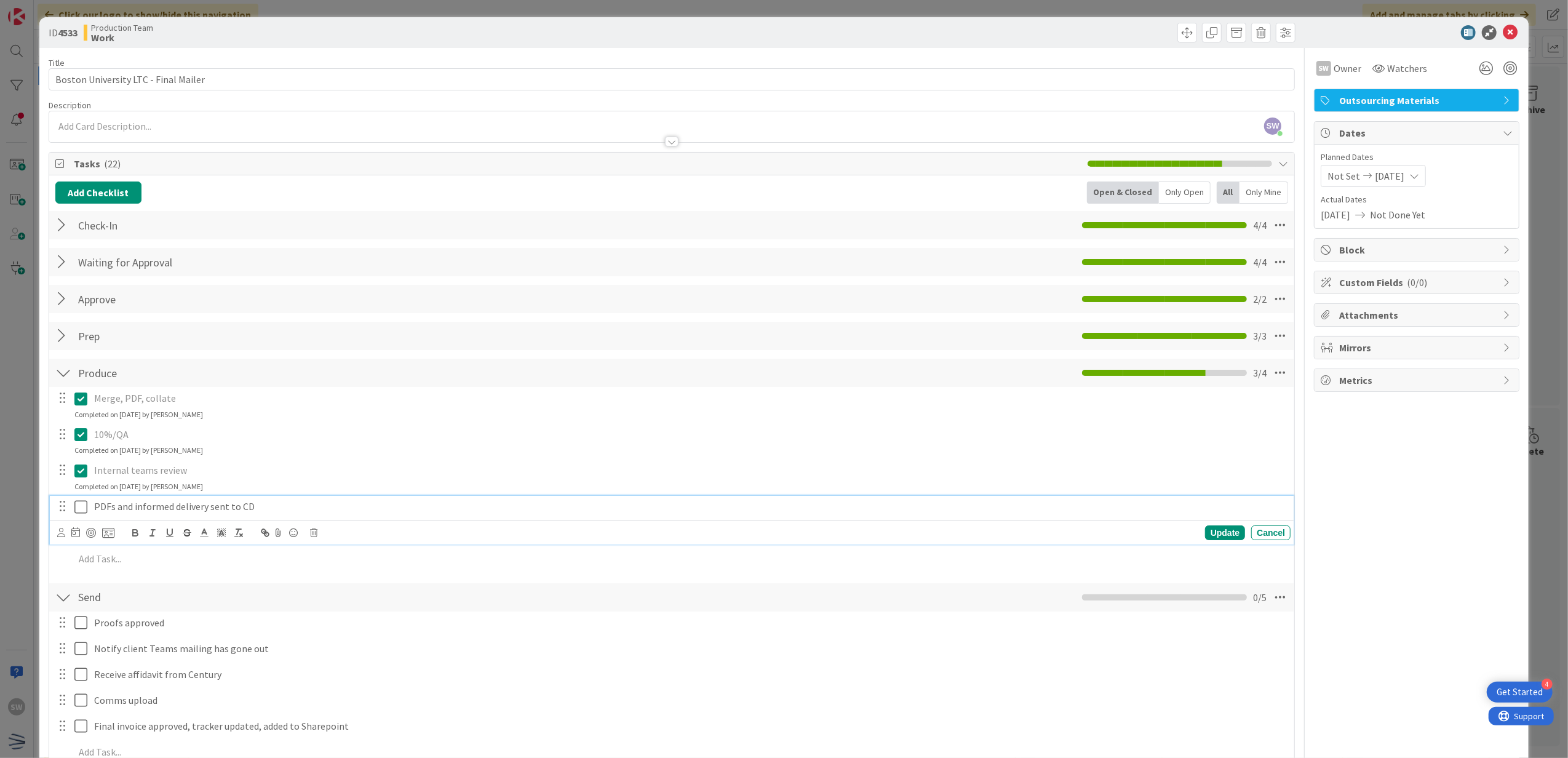
click at [81, 502] on icon at bounding box center [84, 507] width 18 height 15
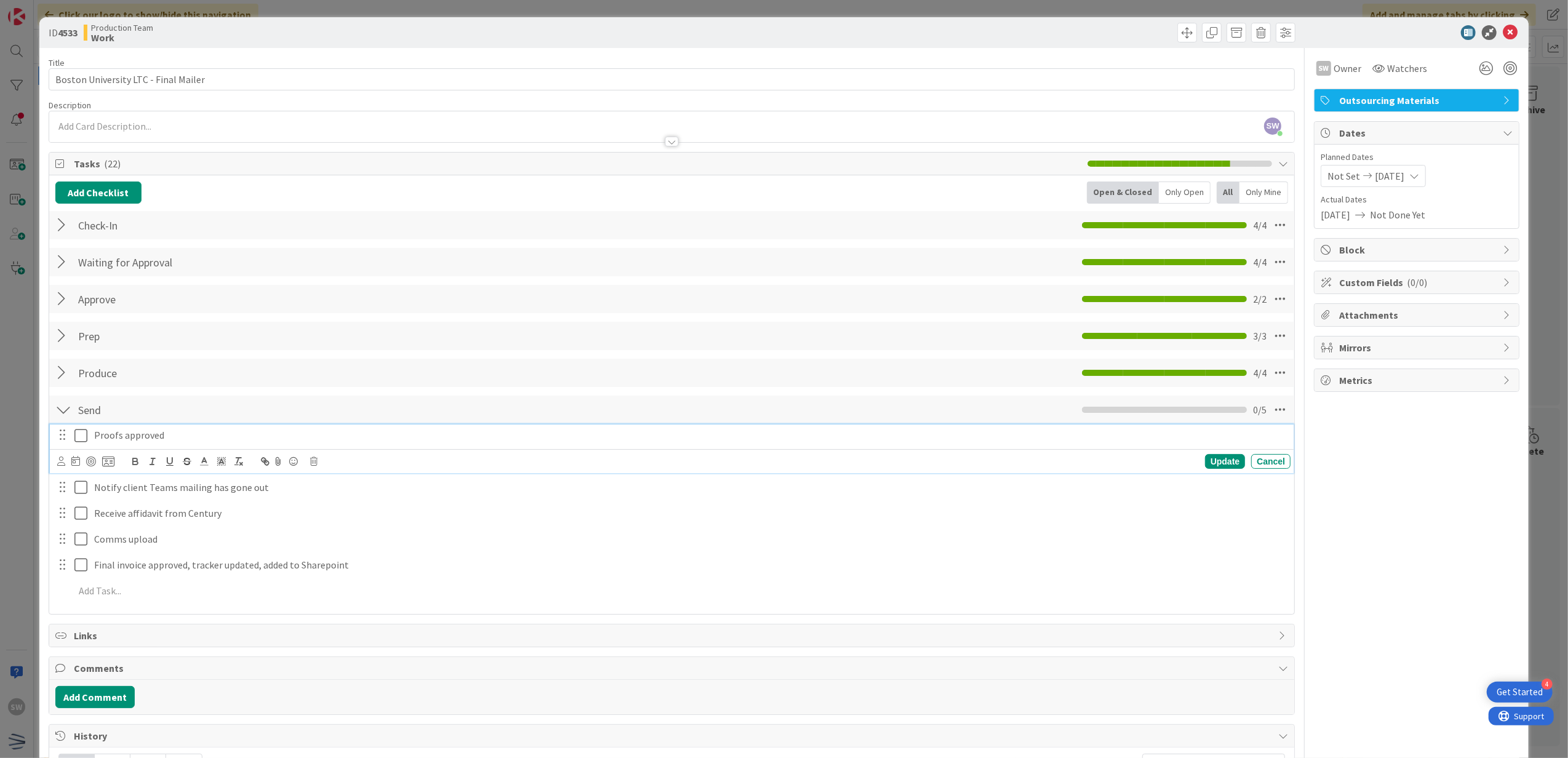
click at [84, 441] on icon at bounding box center [84, 435] width 18 height 15
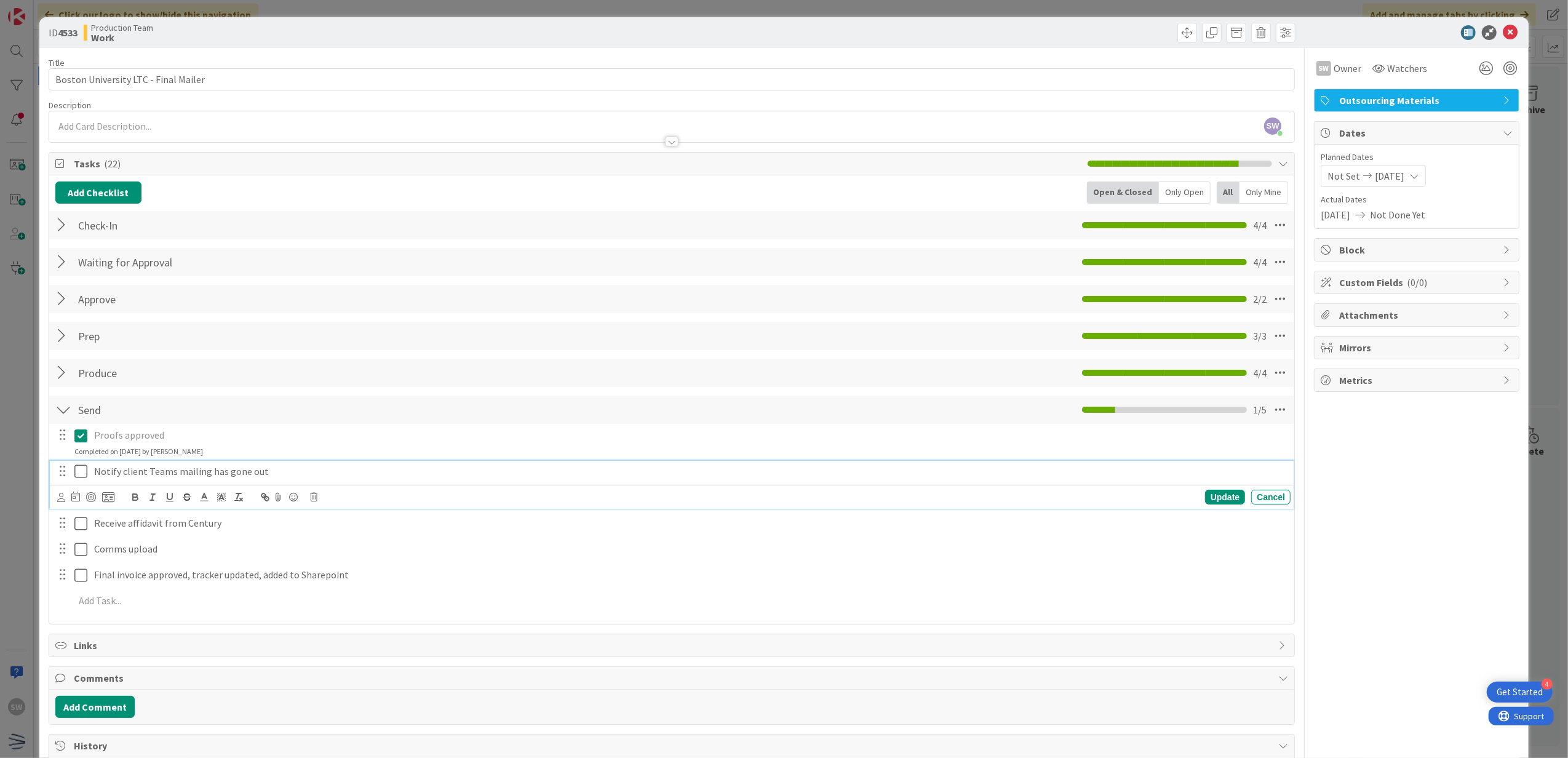
click at [78, 473] on icon at bounding box center [84, 471] width 18 height 15
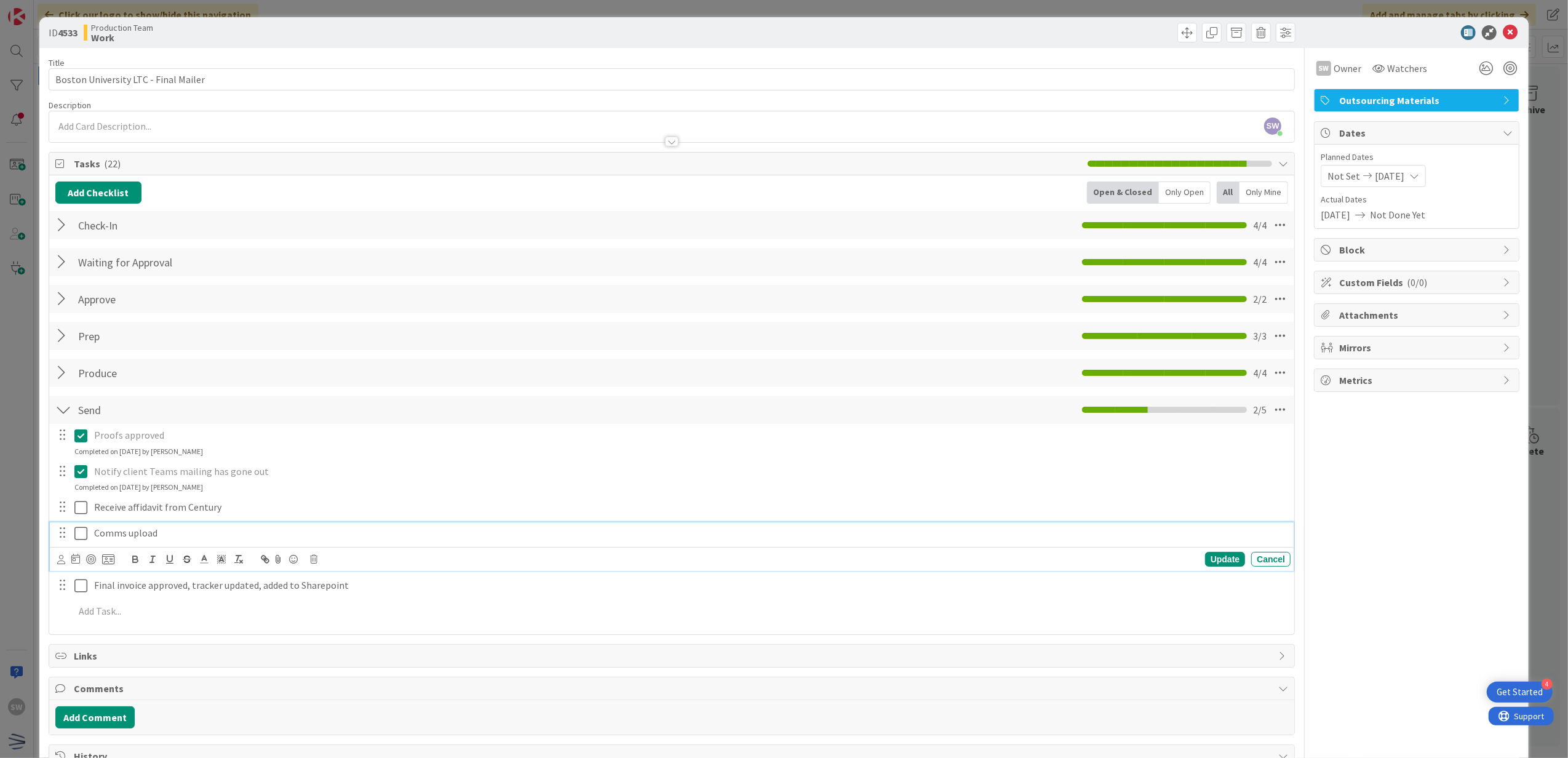
click at [77, 534] on icon at bounding box center [84, 533] width 18 height 15
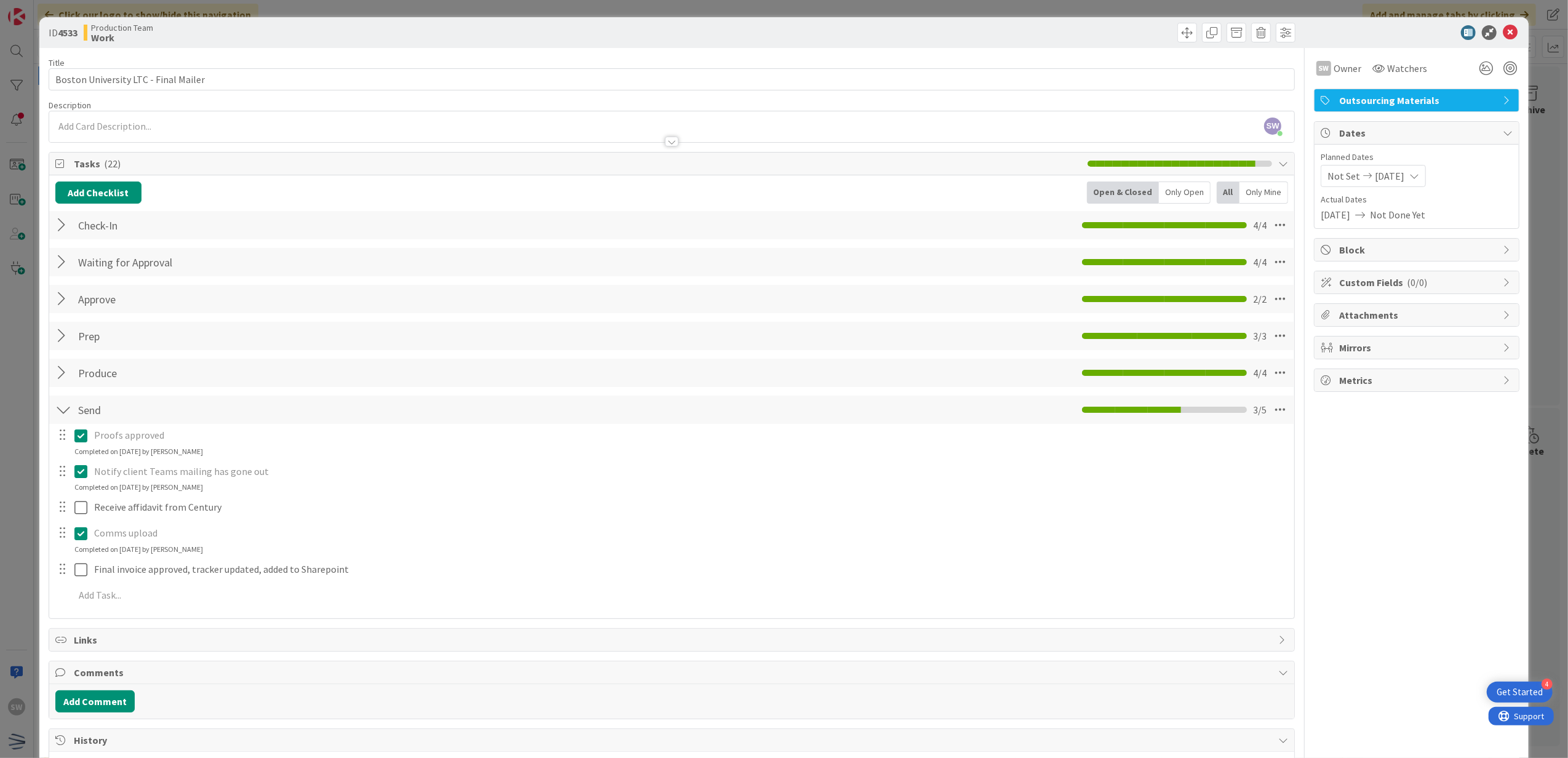
click at [78, 479] on icon at bounding box center [84, 471] width 18 height 15
click at [75, 552] on div "Proofs approved Update Cancel Completed on [DATE] by [PERSON_NAME] Notify clien…" at bounding box center [672, 513] width 1234 height 177
click at [89, 527] on div "Comms upload" at bounding box center [689, 523] width 1201 height 22
click at [85, 527] on icon at bounding box center [84, 523] width 18 height 15
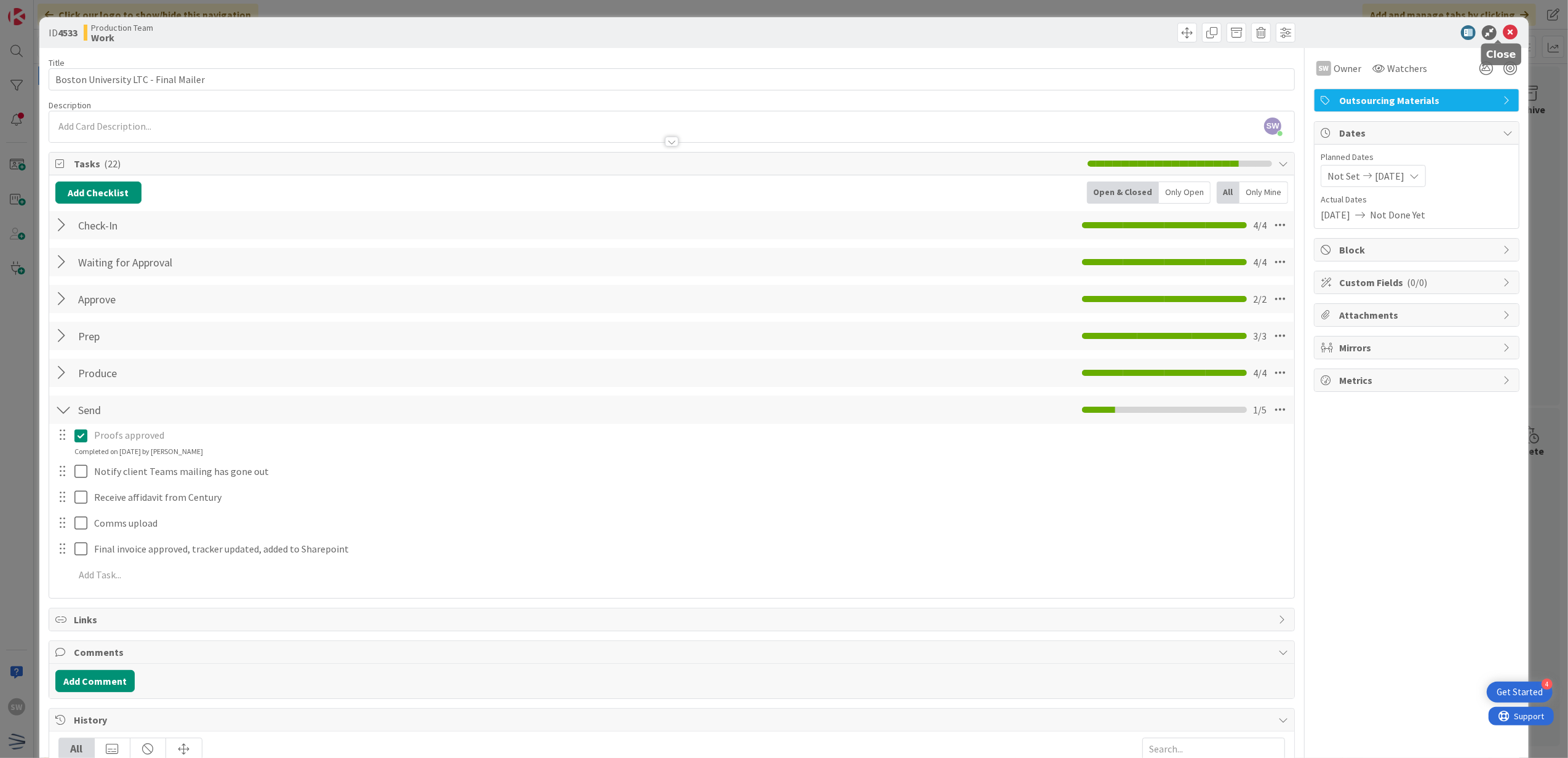
click at [1506, 38] on icon at bounding box center [1510, 32] width 15 height 15
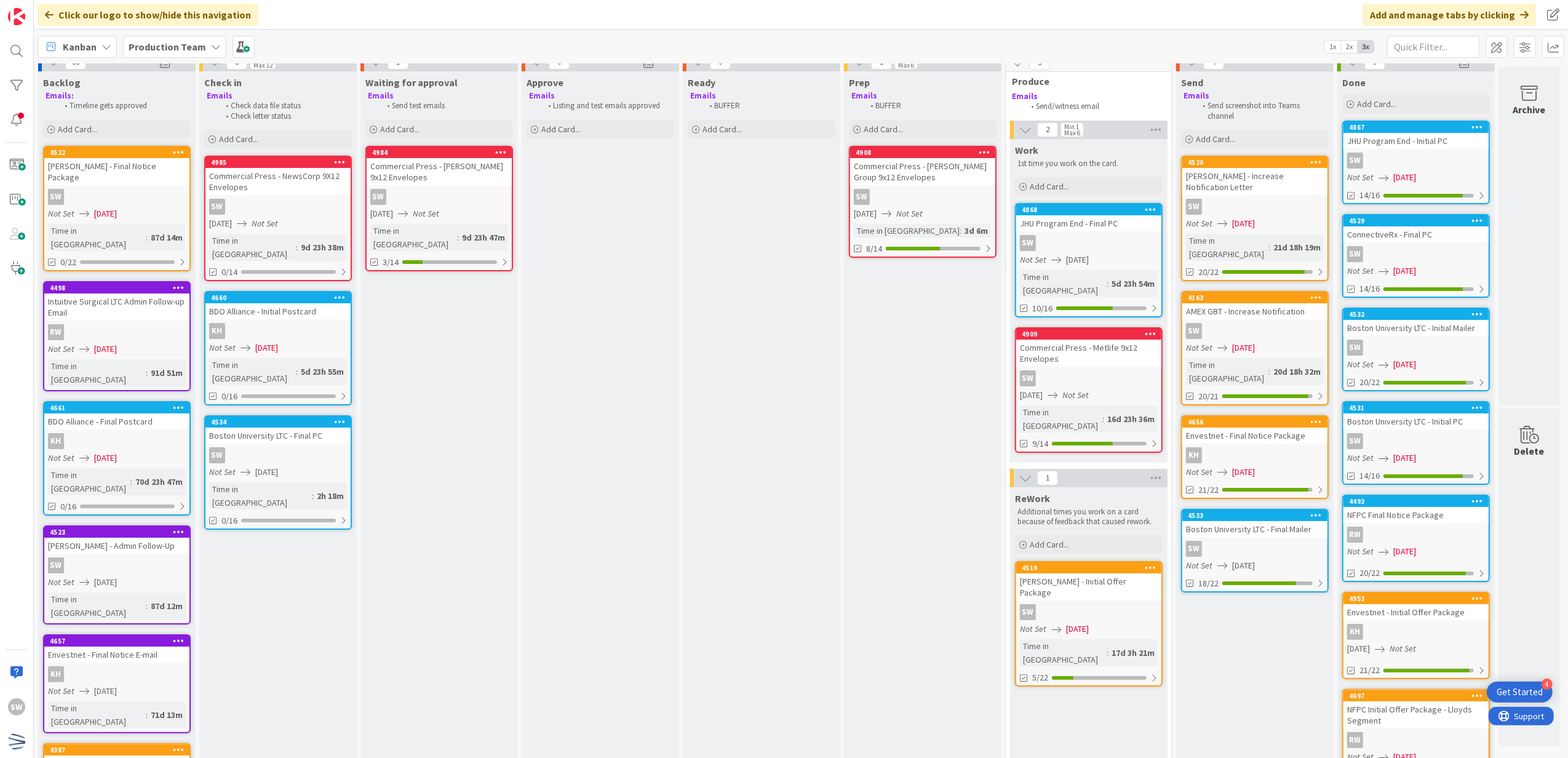
scroll to position [0, 9]
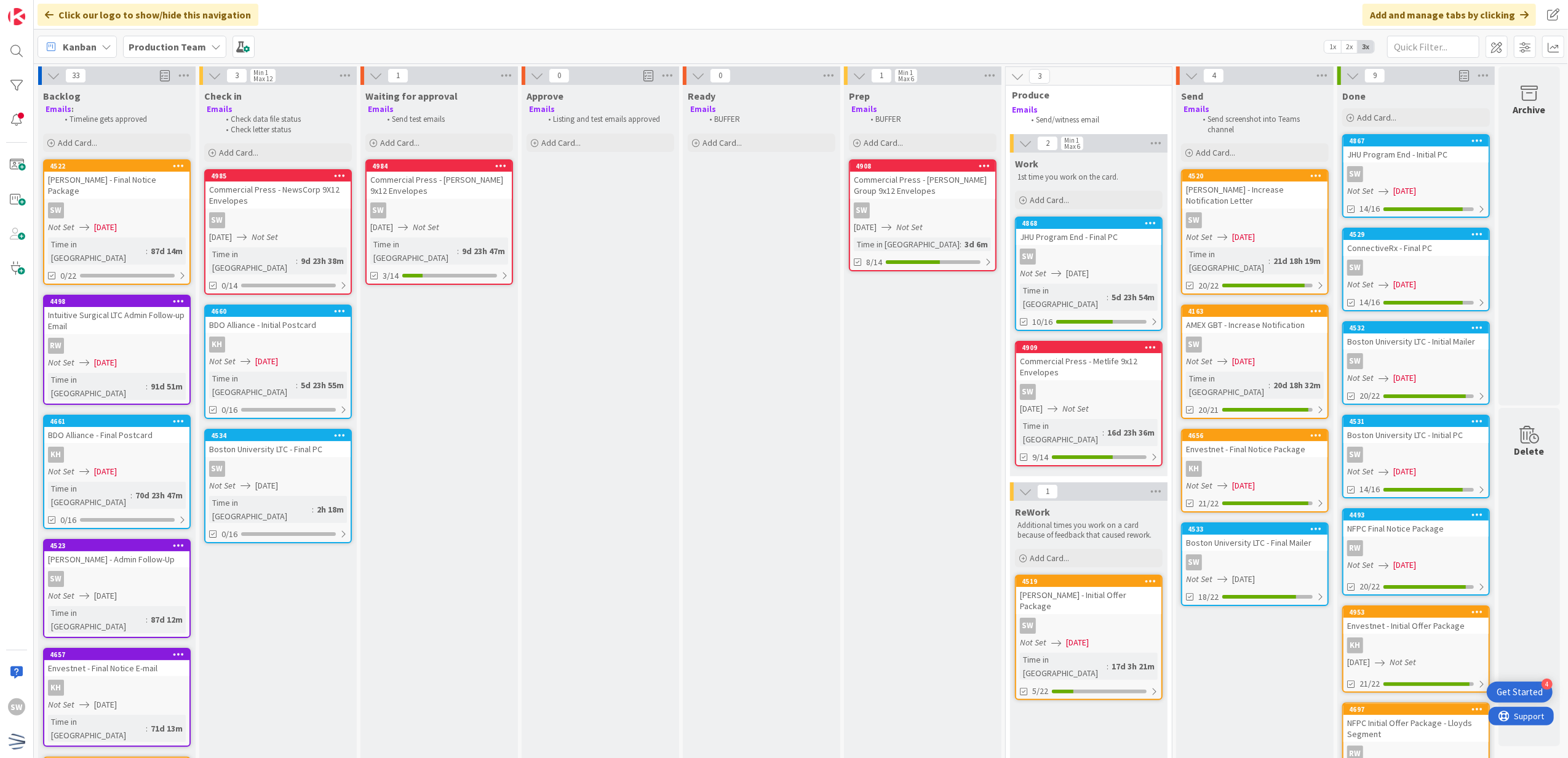
click at [1109, 291] on div "5d 23h 54m" at bounding box center [1133, 297] width 49 height 14
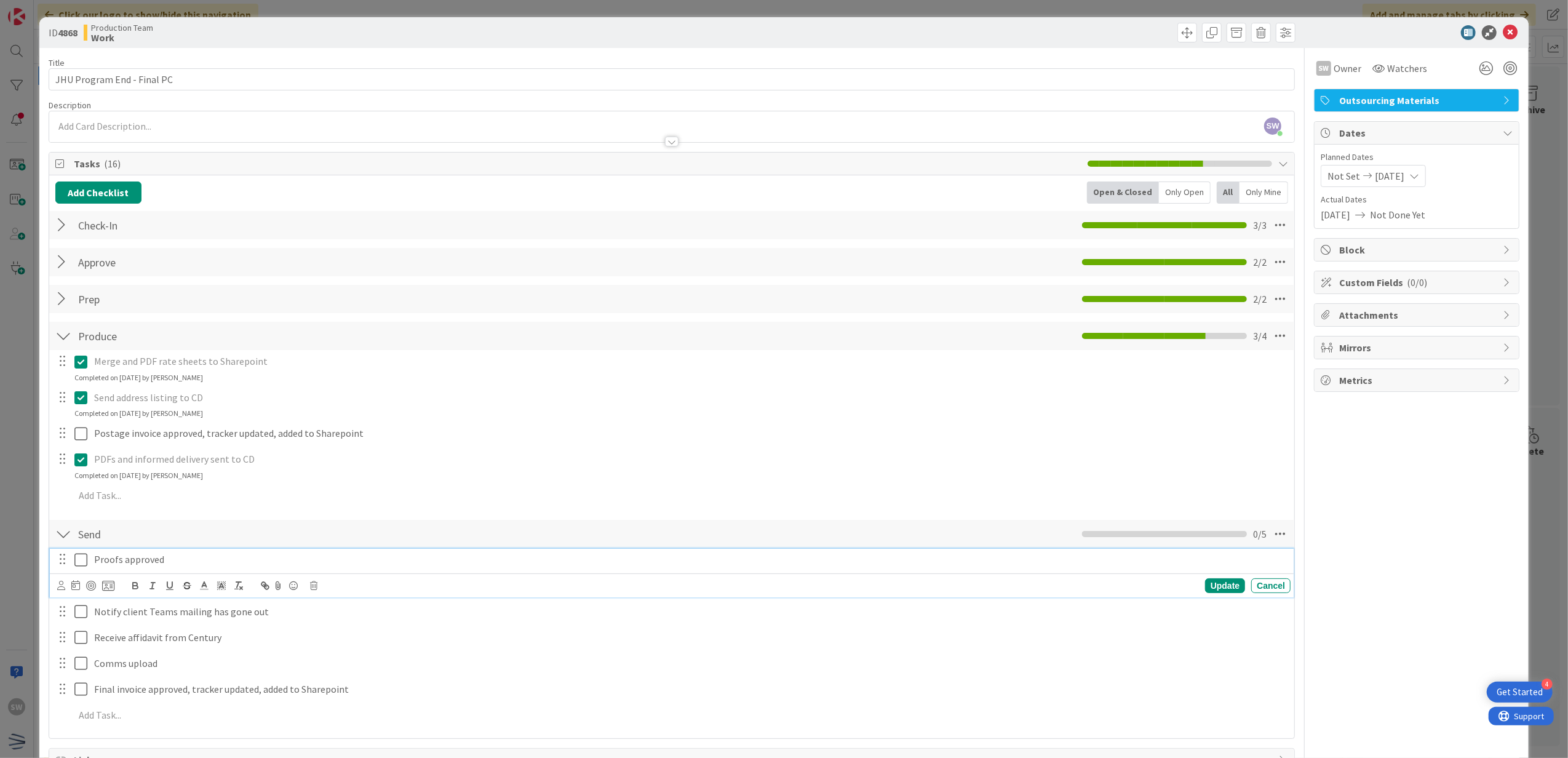
click at [79, 561] on icon at bounding box center [84, 560] width 18 height 15
click at [1495, 42] on div "ID 4868 Production Team Work" at bounding box center [784, 32] width 1490 height 31
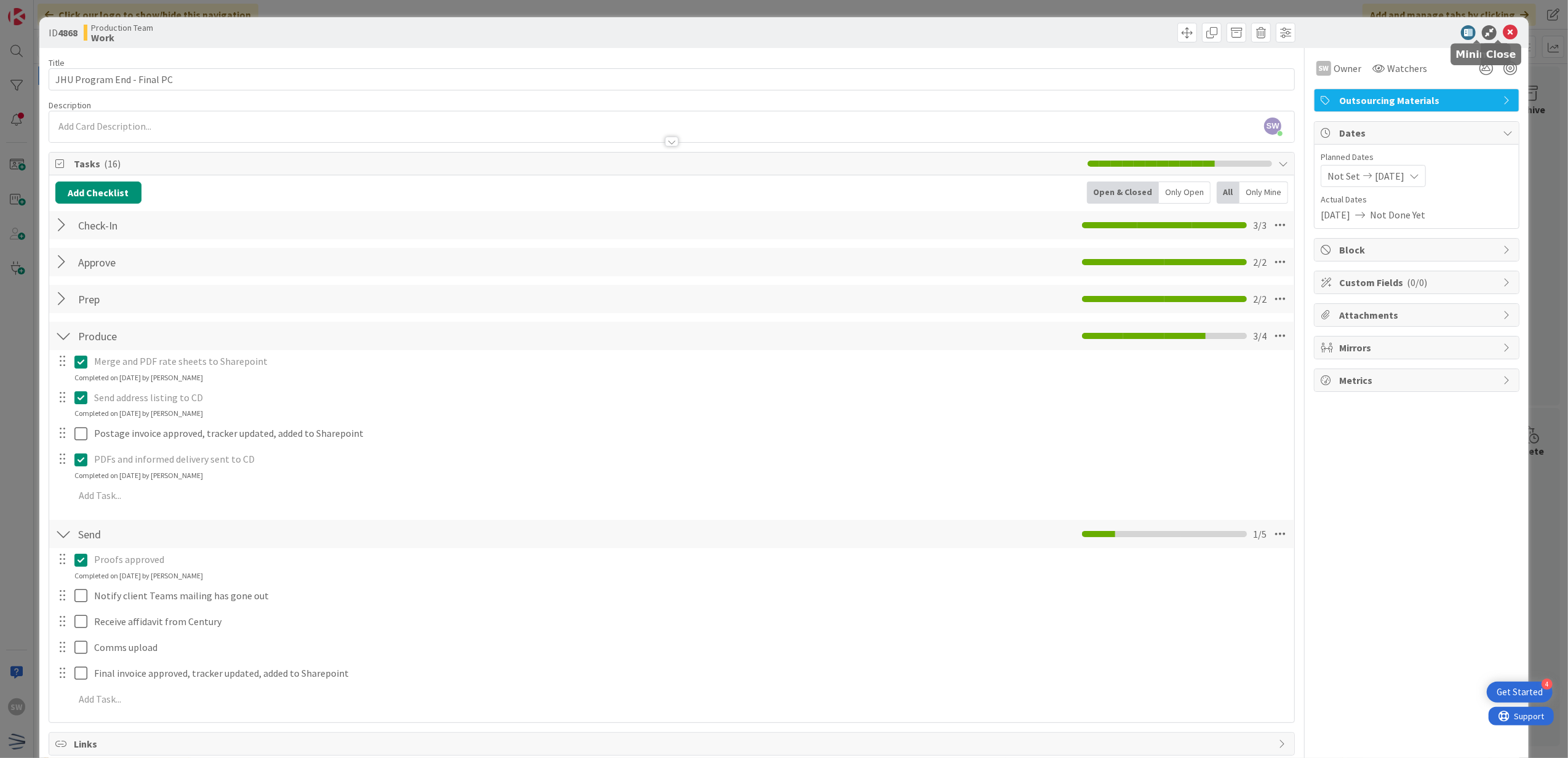
click at [1503, 30] on icon at bounding box center [1510, 32] width 15 height 15
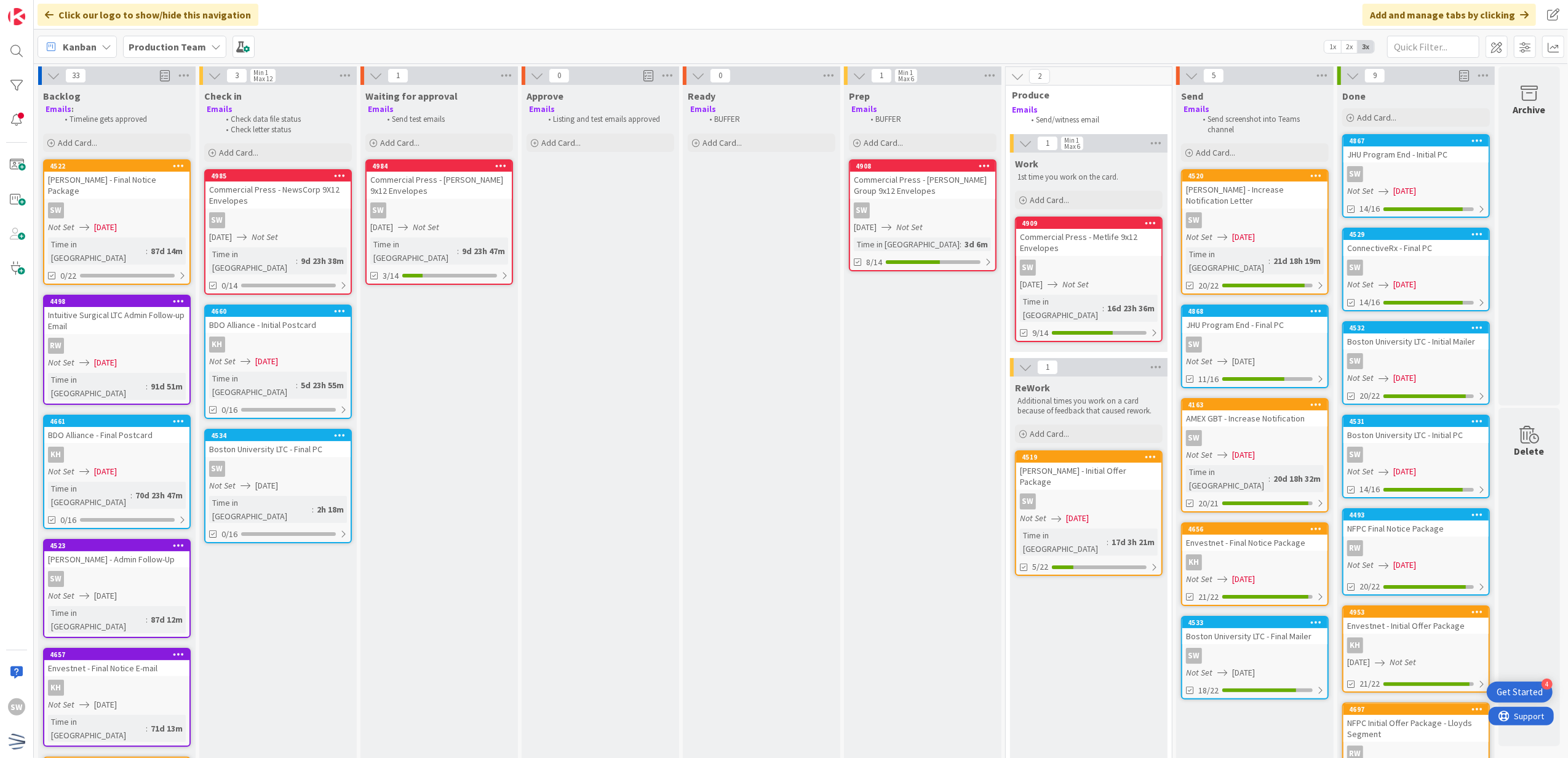
click at [1046, 239] on div "Commercial Press - Metlife 9x12 Envelopes" at bounding box center [1089, 242] width 145 height 27
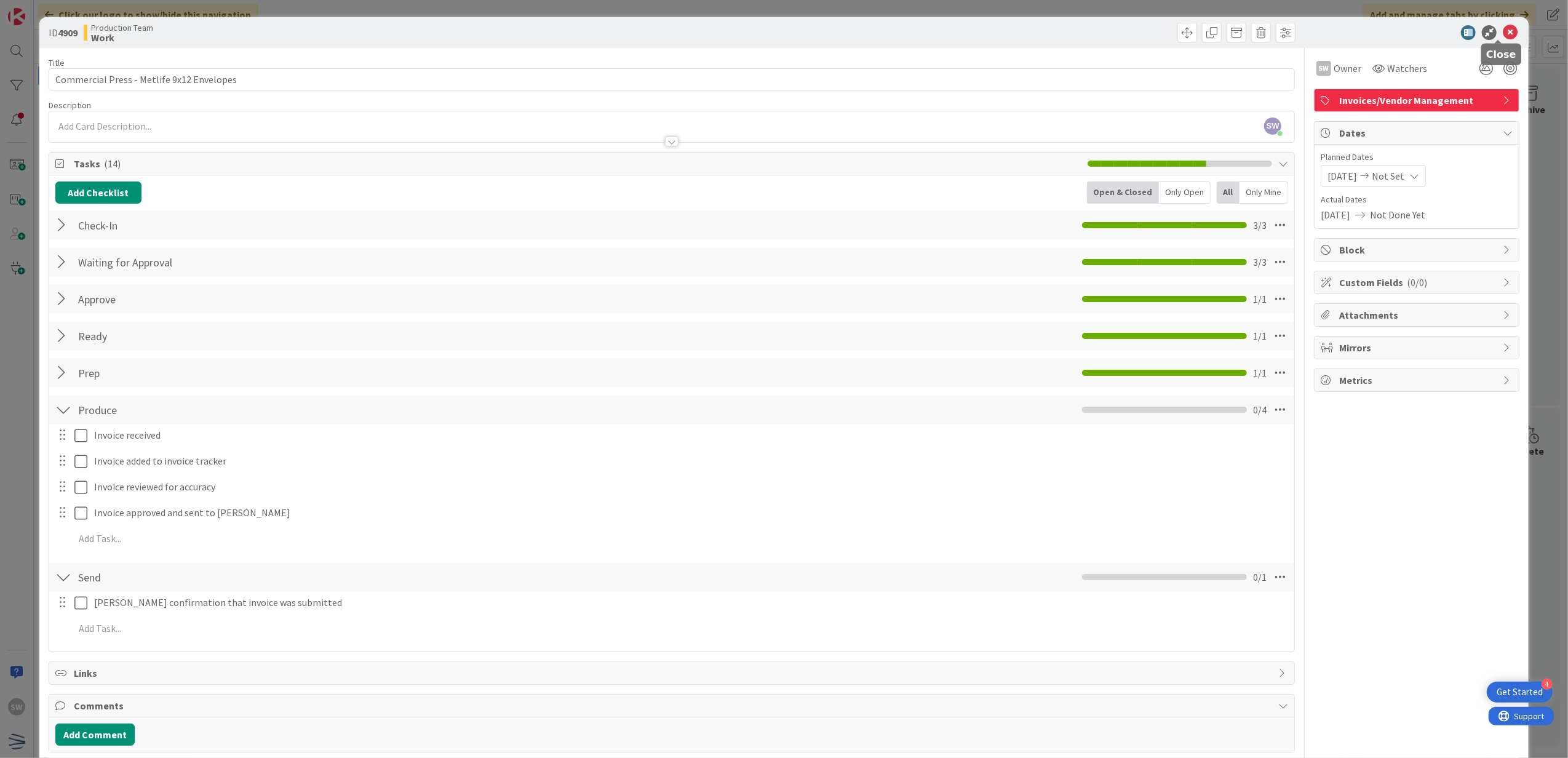
click at [1503, 38] on icon at bounding box center [1510, 32] width 15 height 15
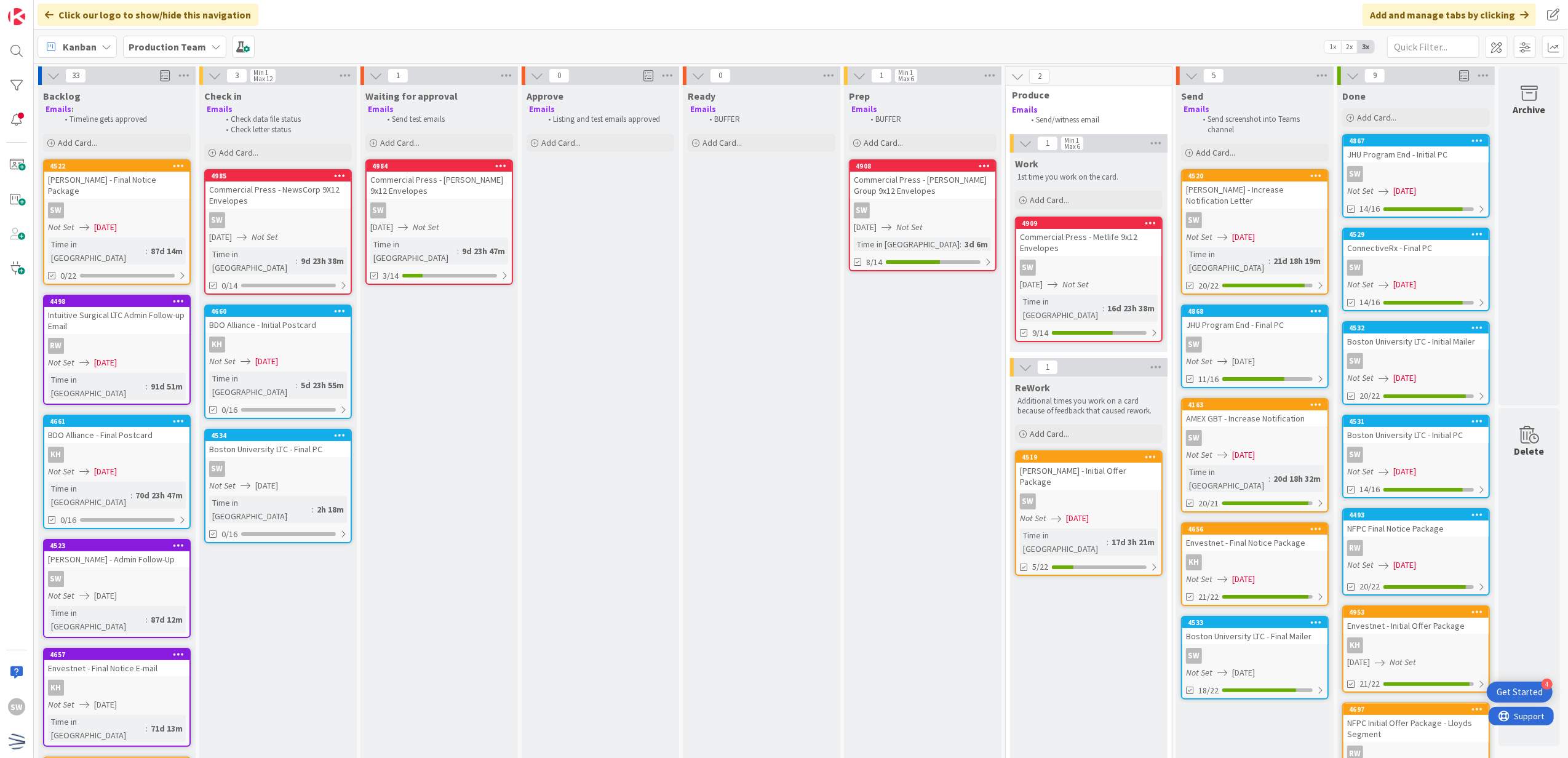
click at [955, 206] on div "SW" at bounding box center [923, 210] width 145 height 16
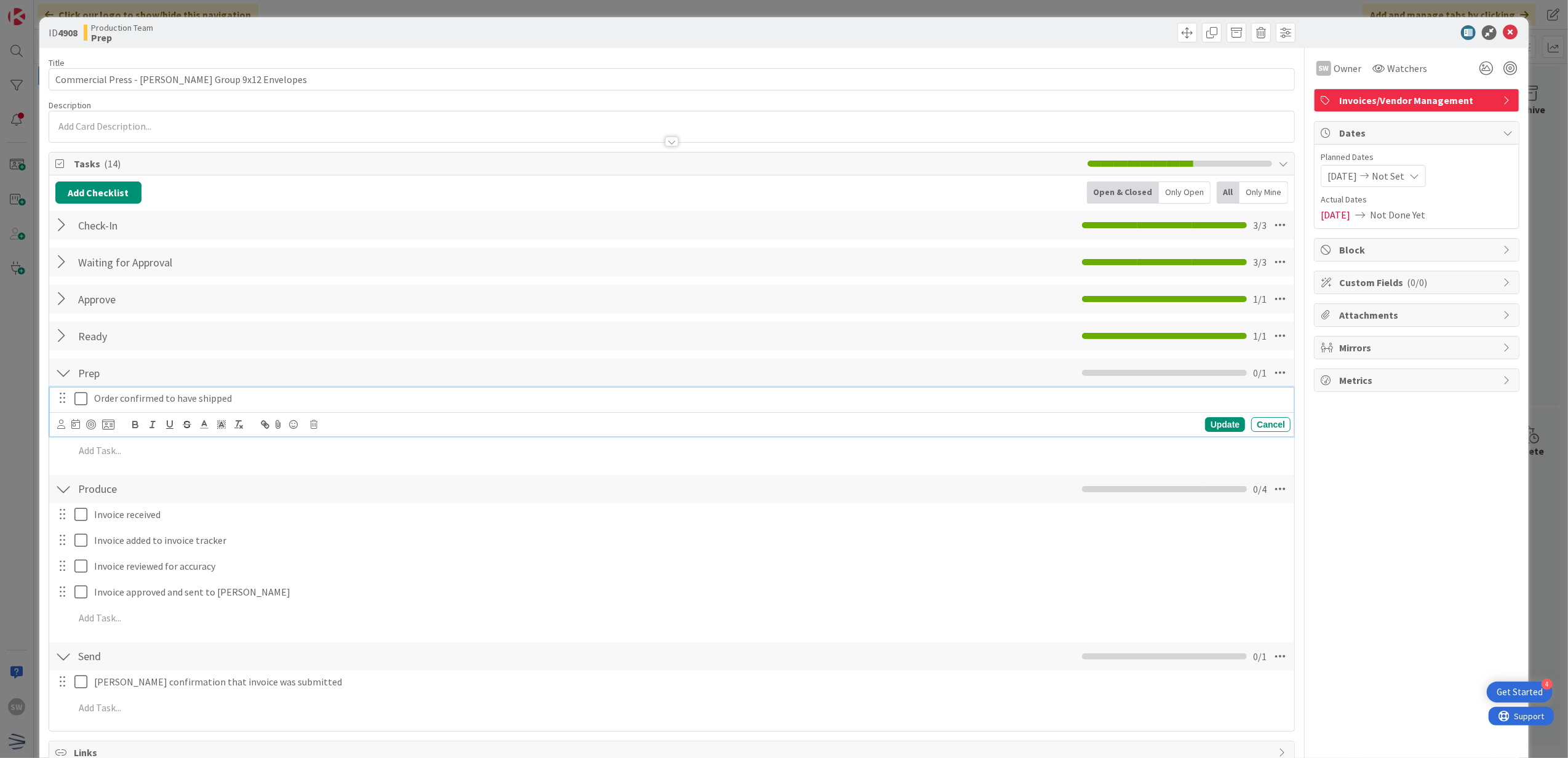
click at [84, 404] on icon at bounding box center [84, 398] width 18 height 15
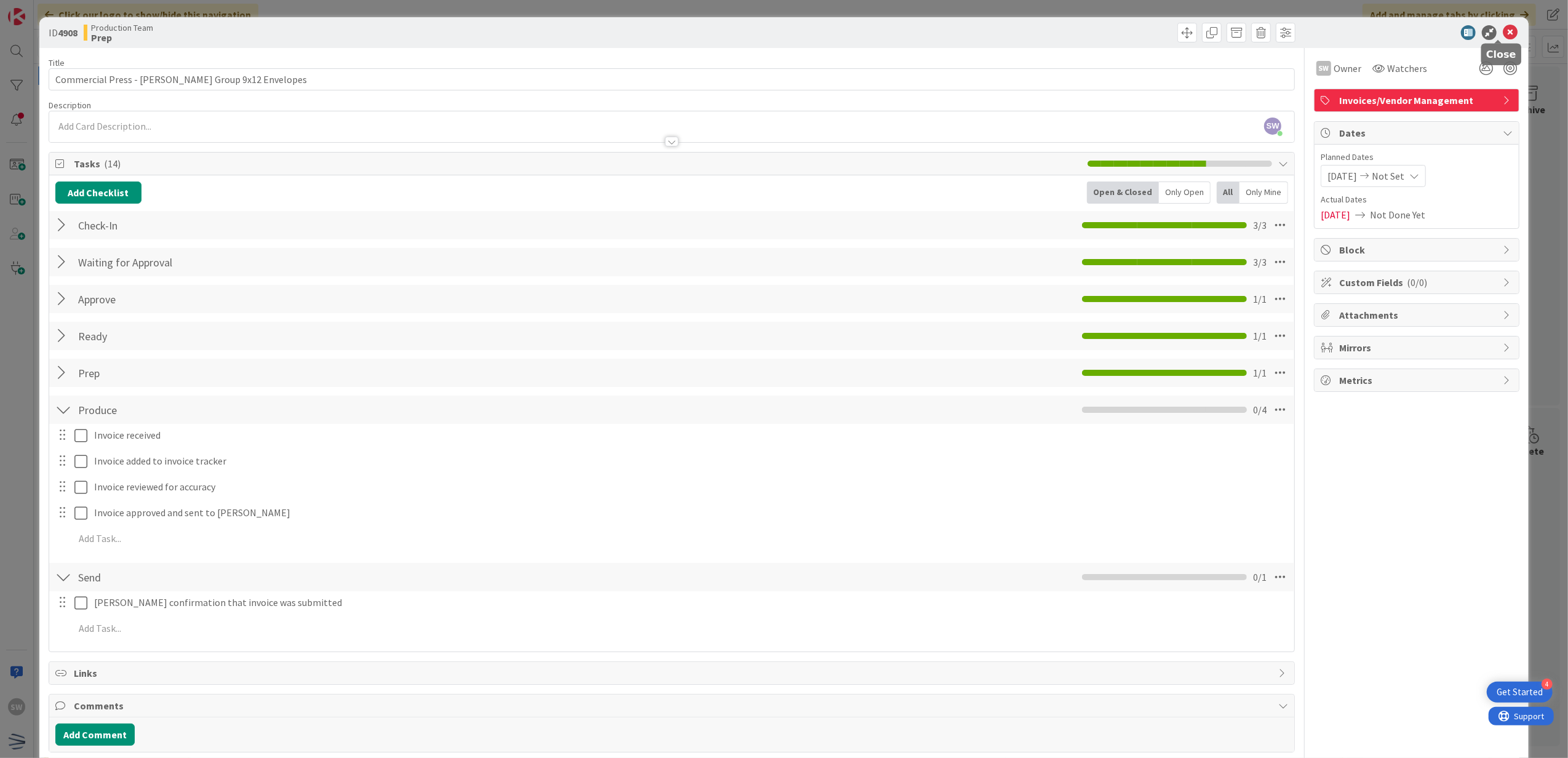
click at [1505, 28] on icon at bounding box center [1510, 32] width 15 height 15
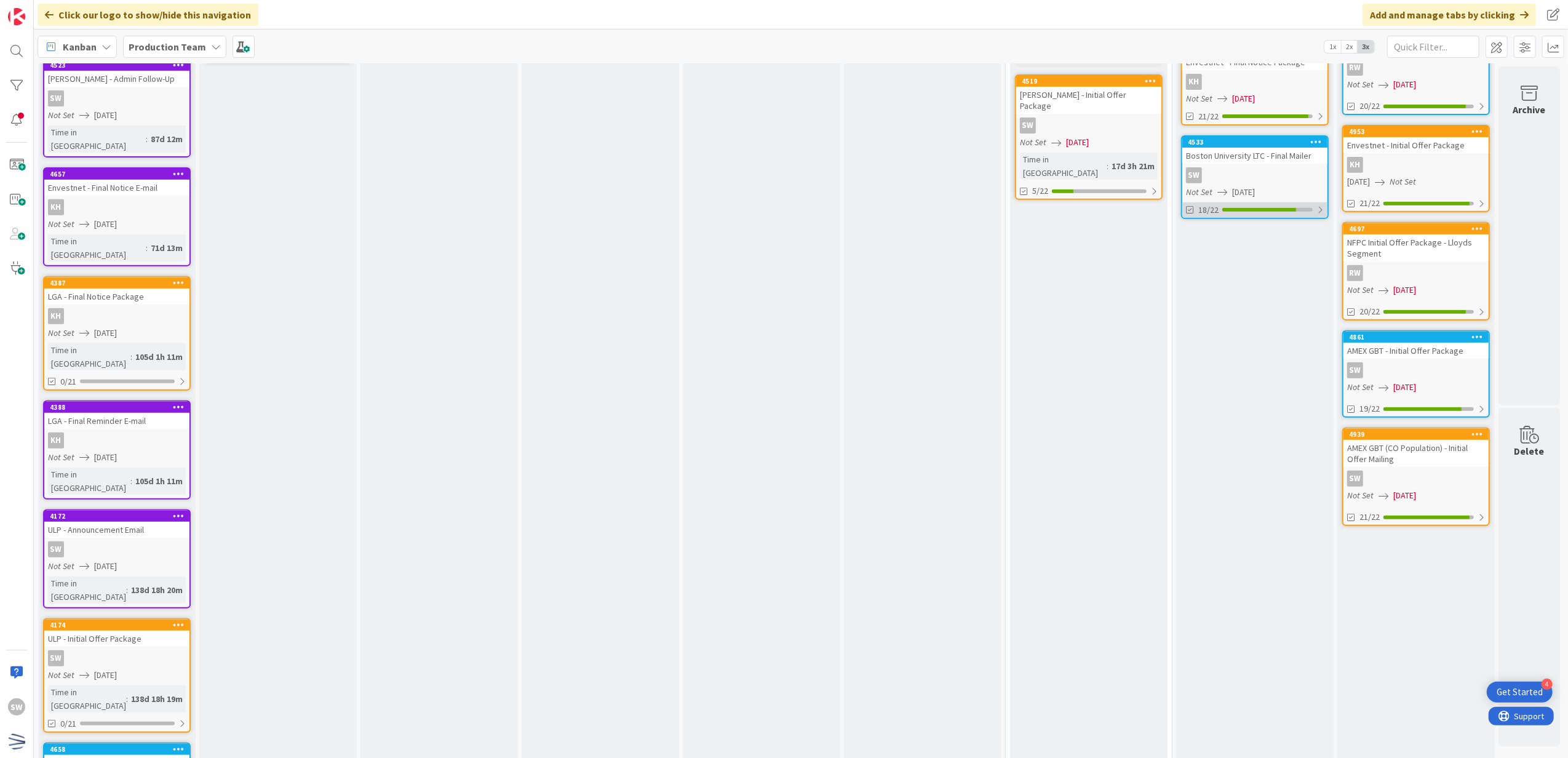
scroll to position [482, 9]
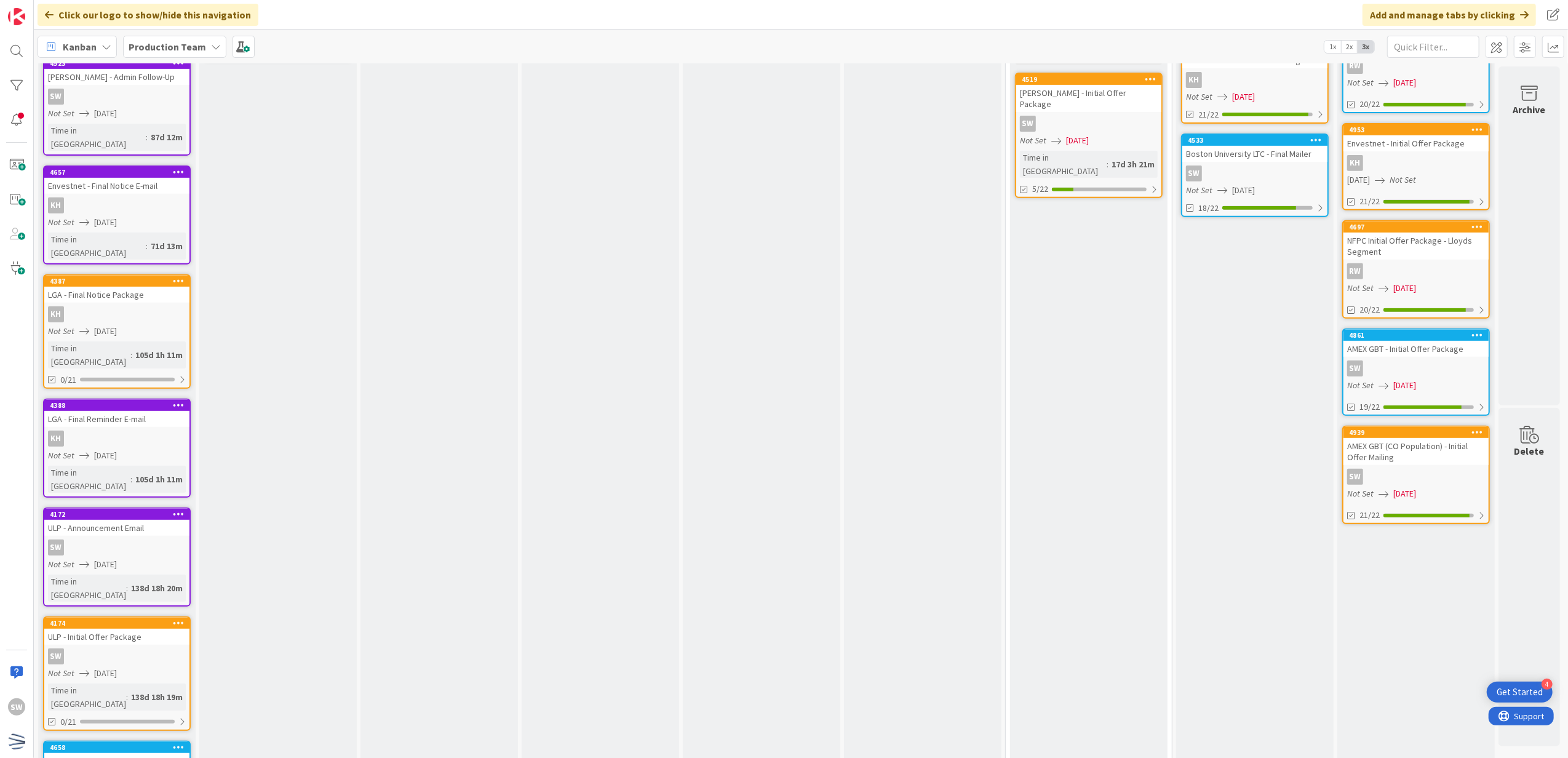
click at [1398, 379] on span "[DATE]" at bounding box center [1404, 386] width 23 height 13
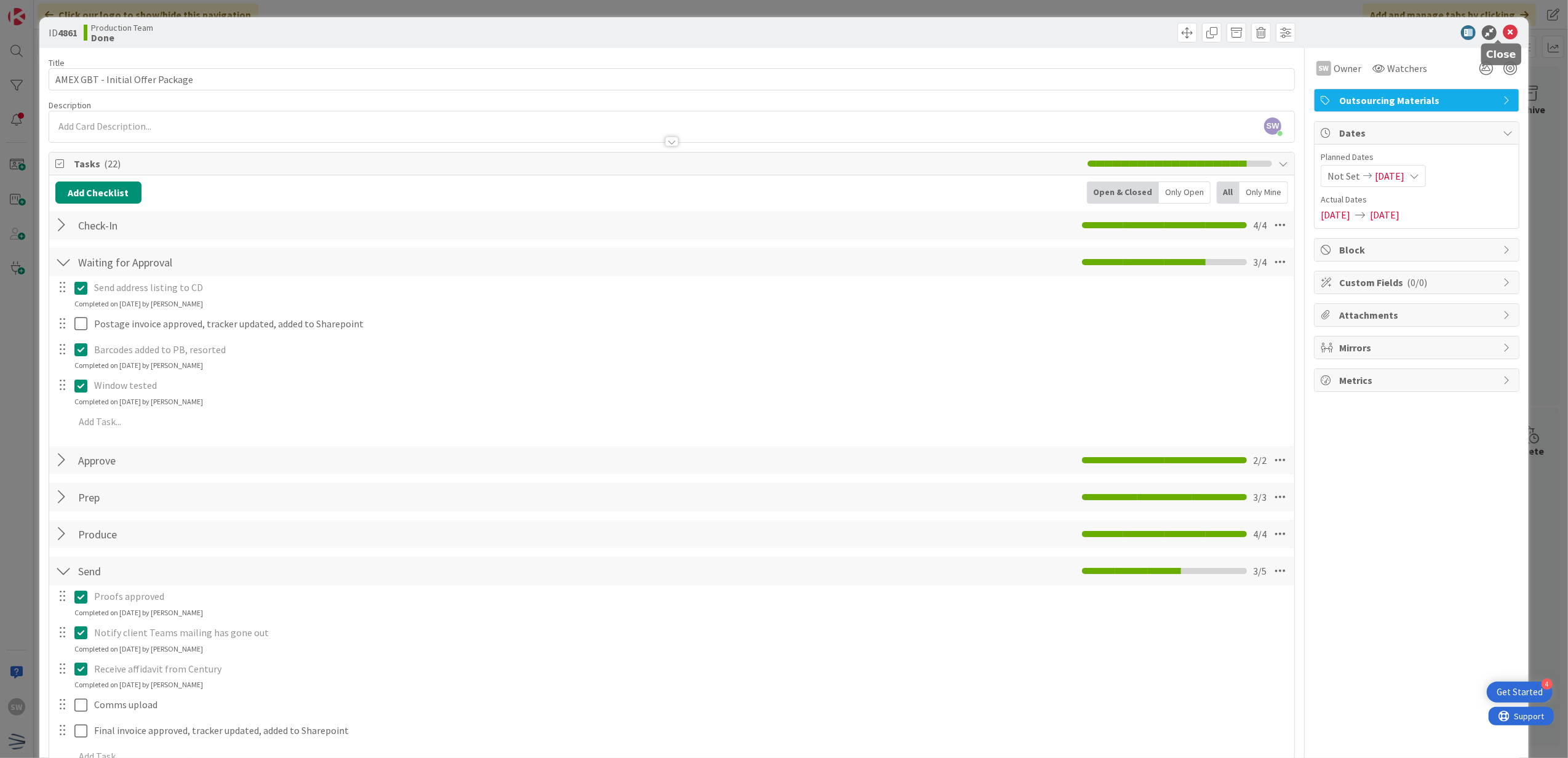
click at [1503, 30] on icon at bounding box center [1510, 32] width 15 height 15
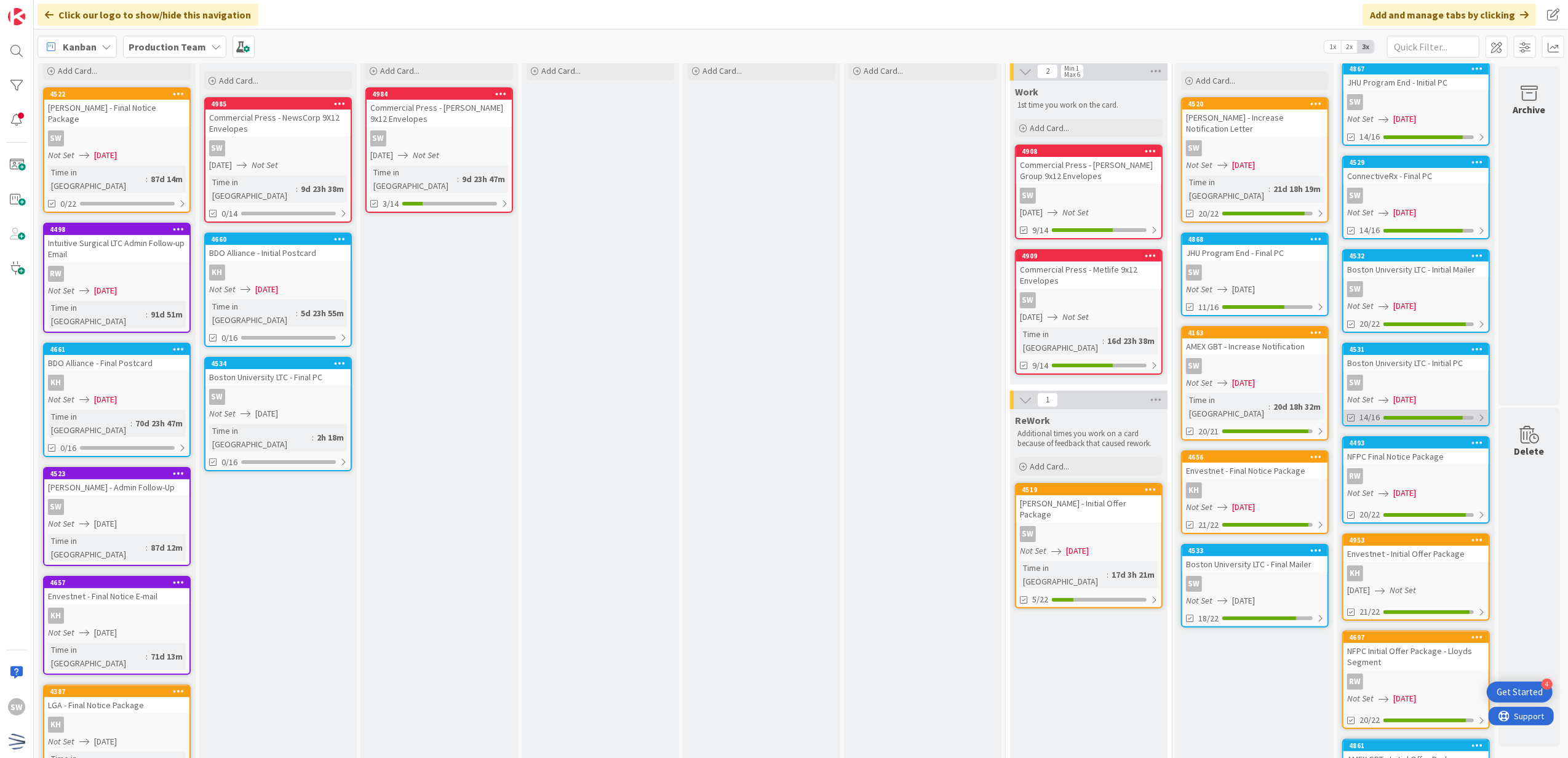
scroll to position [0, 9]
